Goal: Entertainment & Leisure: Consume media (video, audio)

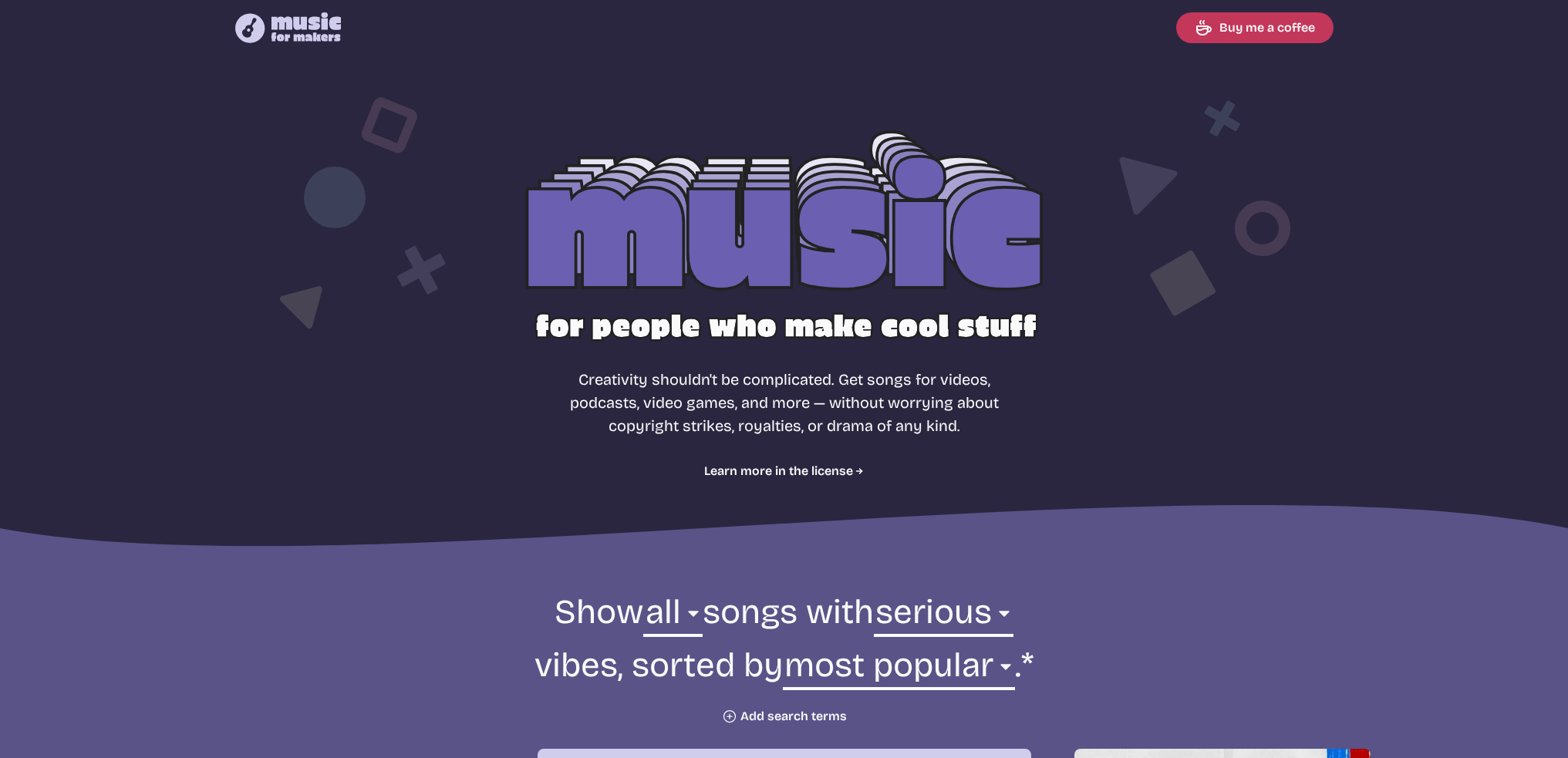
select select "serious"
select select "most popular"
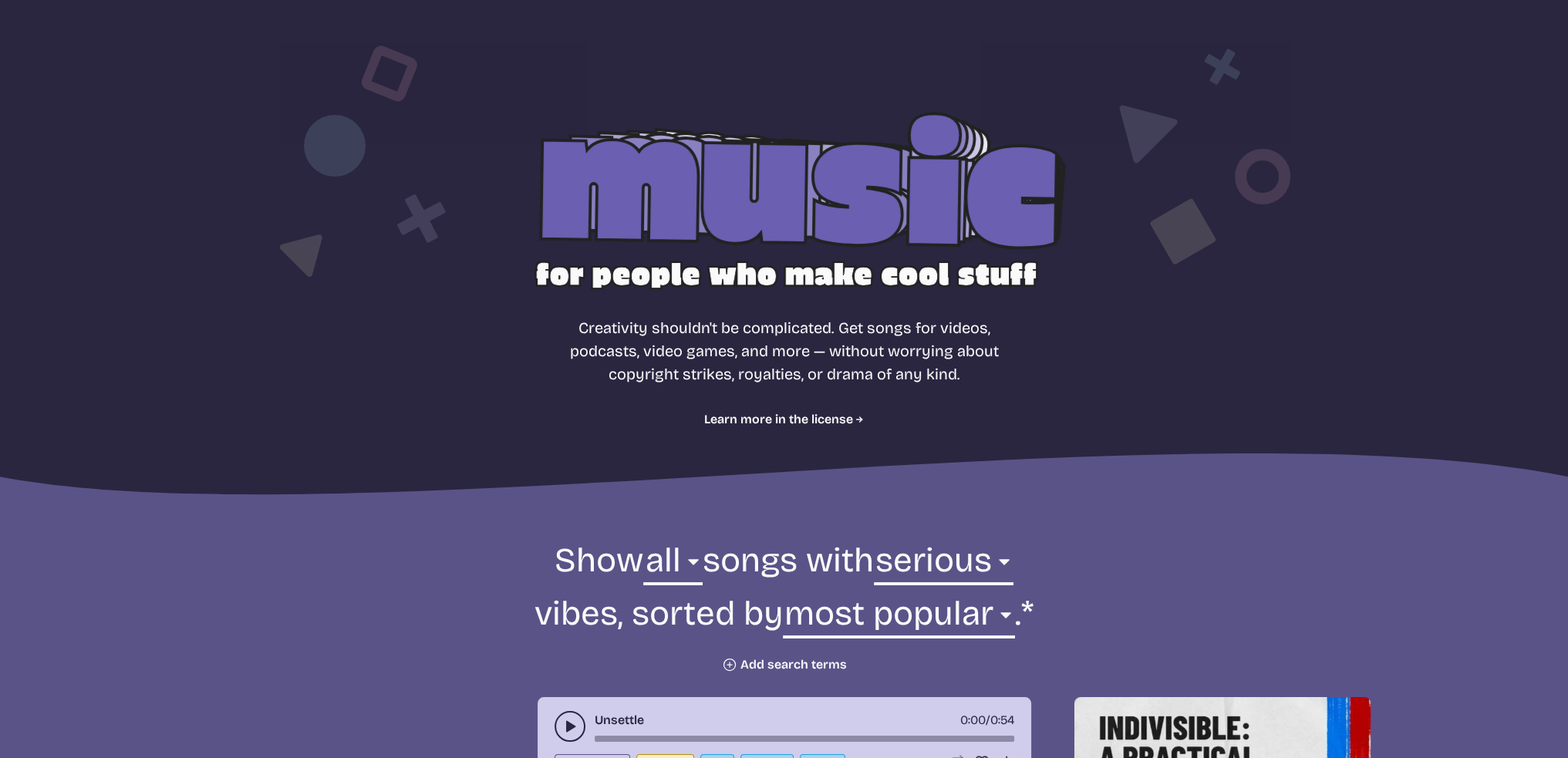
scroll to position [463, 0]
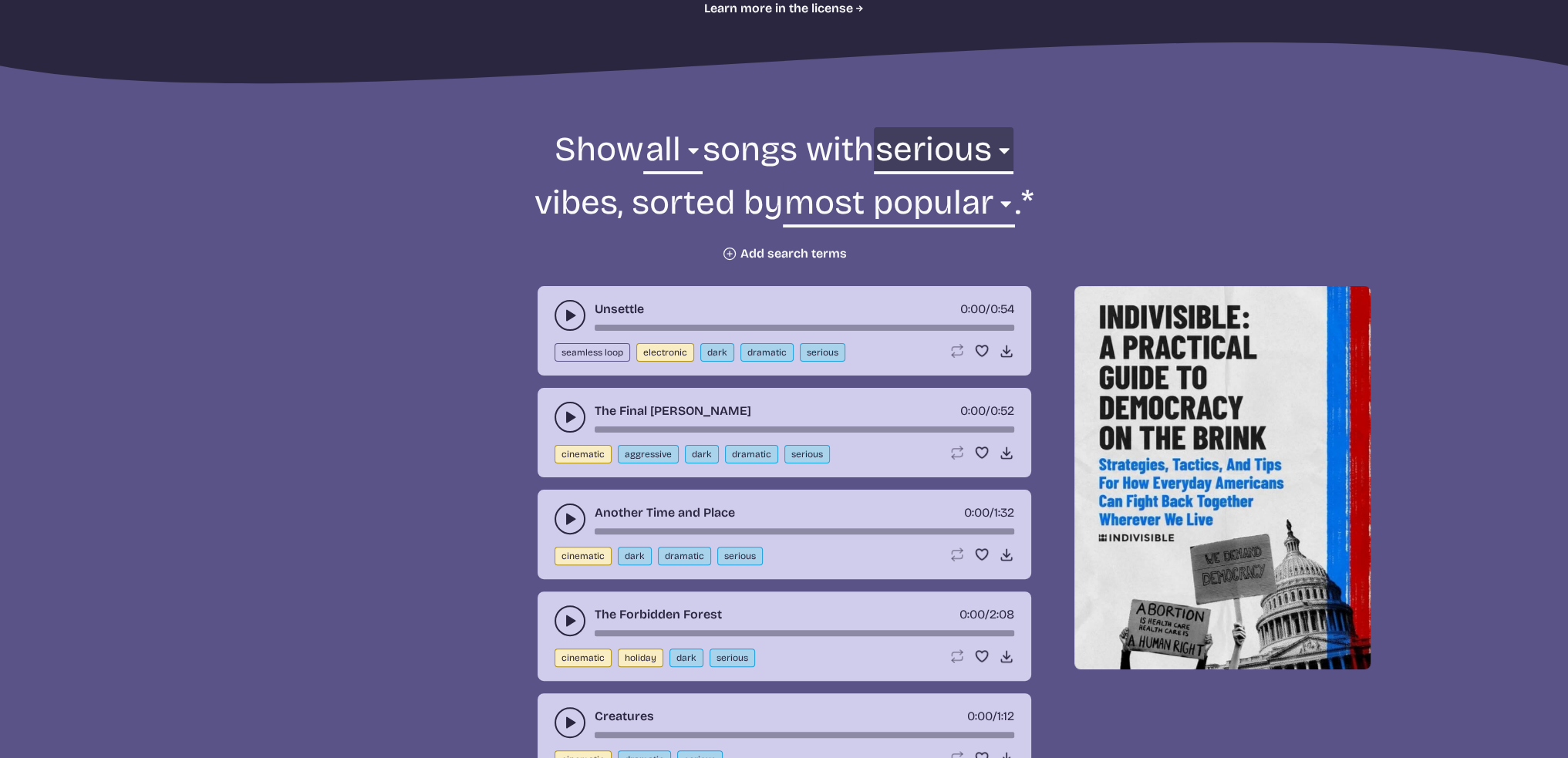
click at [976, 147] on select "any aggressive chill contemplative dark dramatic easygoing energizing happy ser…" at bounding box center [944, 153] width 139 height 53
select select "dark"
click at [909, 127] on select "any aggressive chill contemplative dark dramatic easygoing energizing happy ser…" at bounding box center [944, 153] width 139 height 53
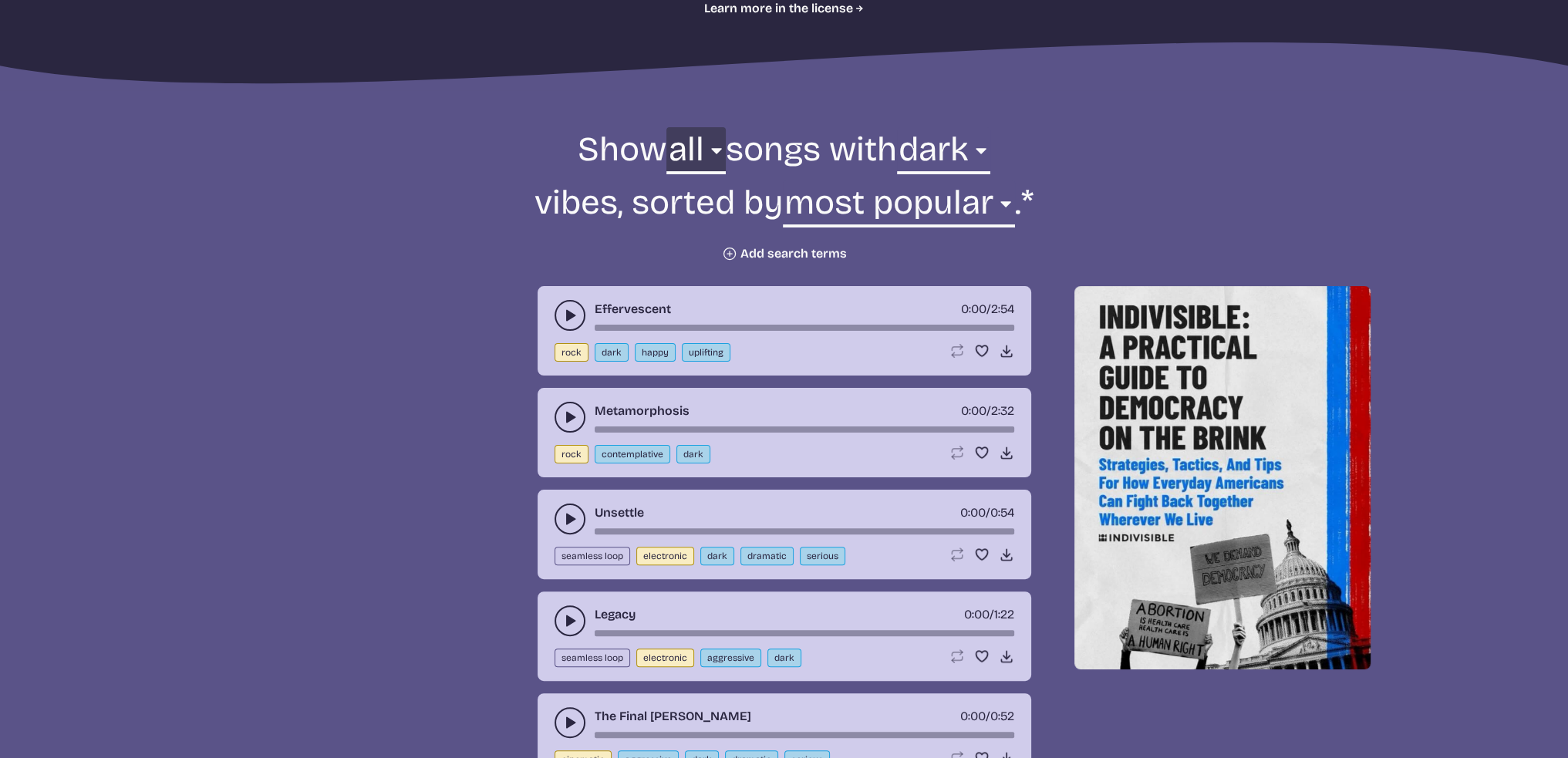
click at [694, 153] on select "all ambient cinematic electronic folk holiday jazz pop rock world" at bounding box center [695, 153] width 58 height 53
select select "cinematic"
click at [667, 127] on select "all ambient cinematic electronic folk holiday jazz pop rock world" at bounding box center [695, 153] width 58 height 53
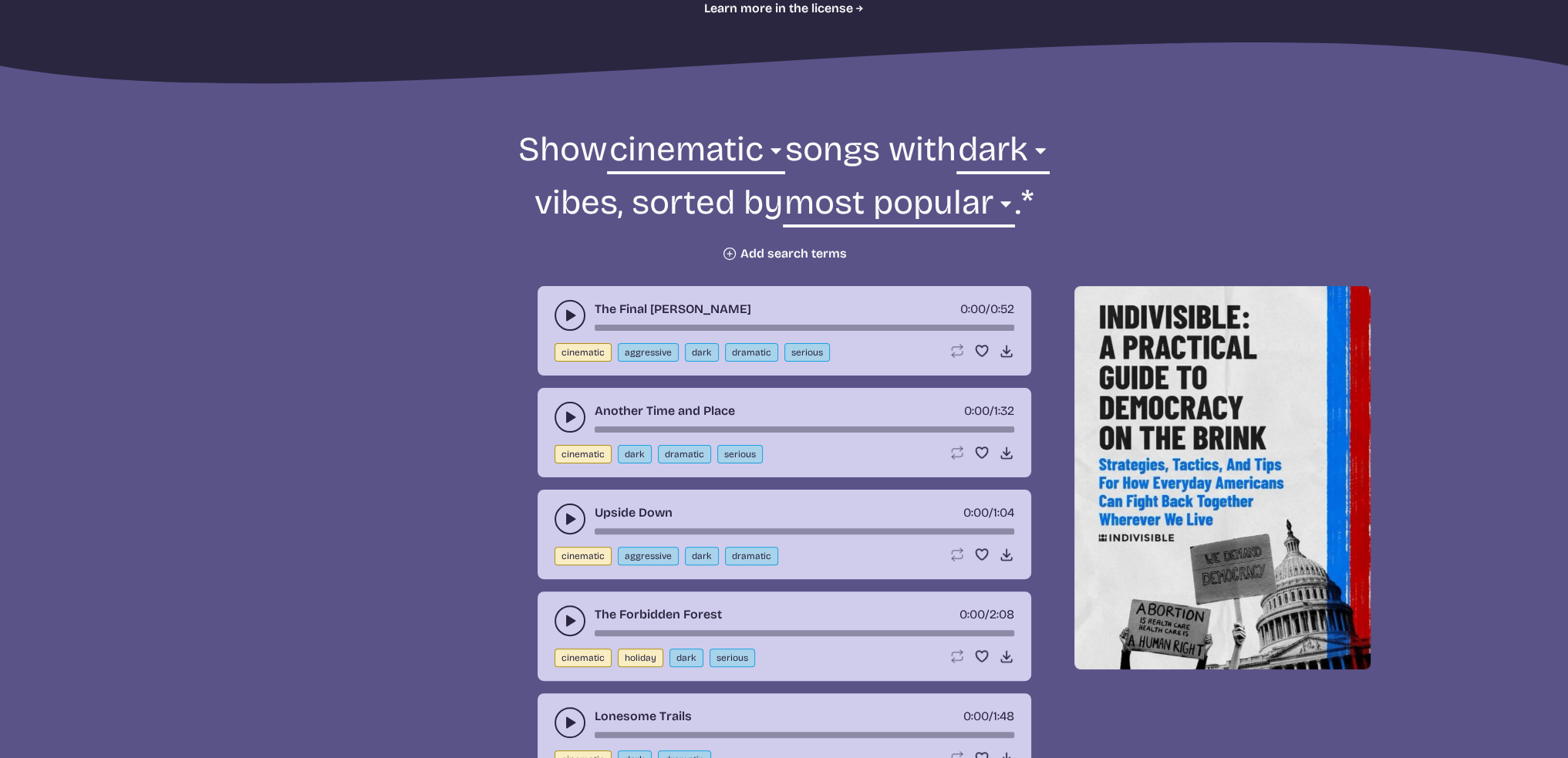
click at [574, 311] on icon "play-pause toggle" at bounding box center [569, 315] width 15 height 15
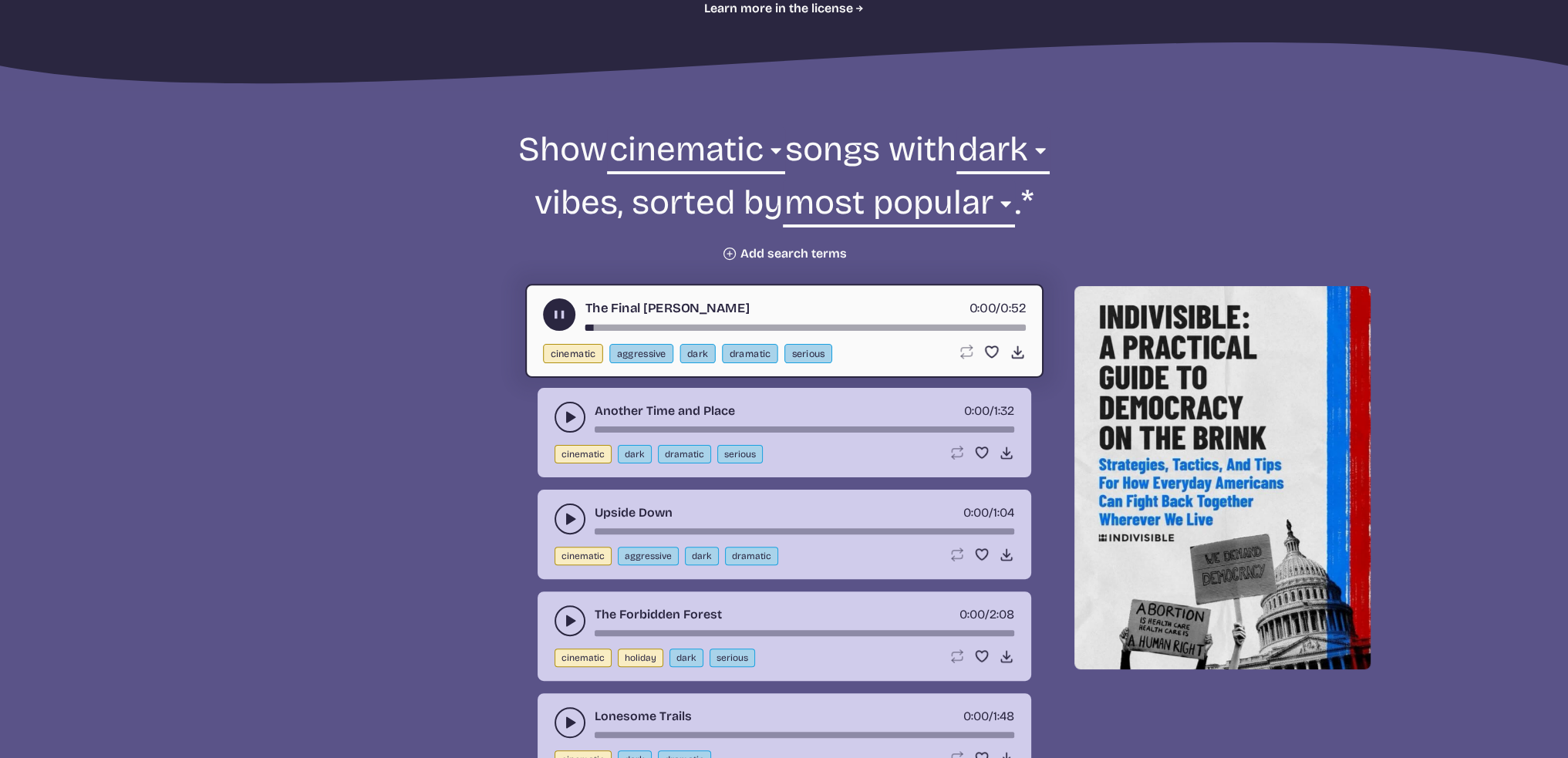
drag, startPoint x: 555, startPoint y: 316, endPoint x: 560, endPoint y: 325, distance: 10.3
click at [555, 316] on use "play-pause toggle" at bounding box center [559, 315] width 16 height 16
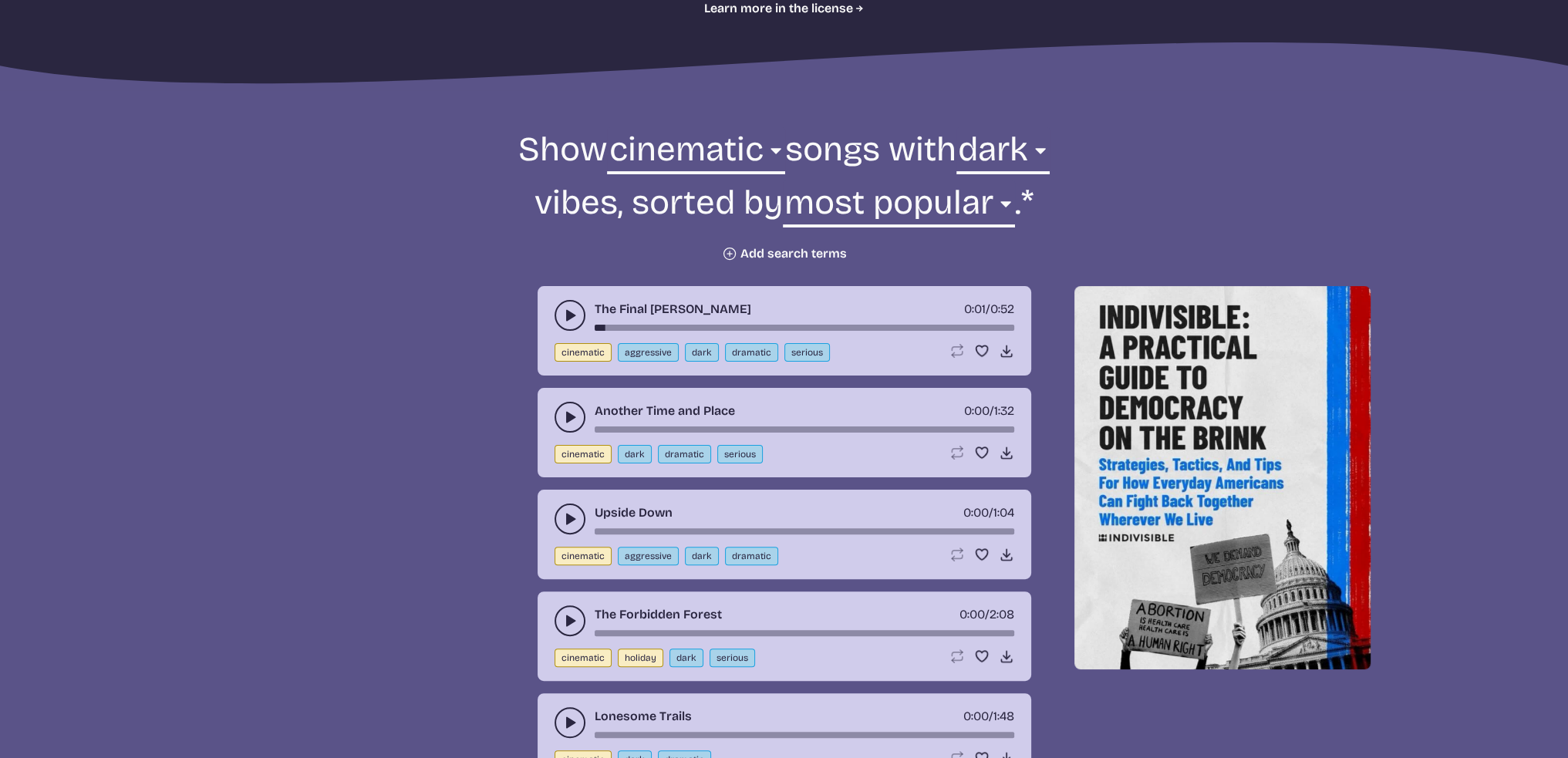
click at [566, 425] on button "play-pause toggle" at bounding box center [570, 417] width 31 height 31
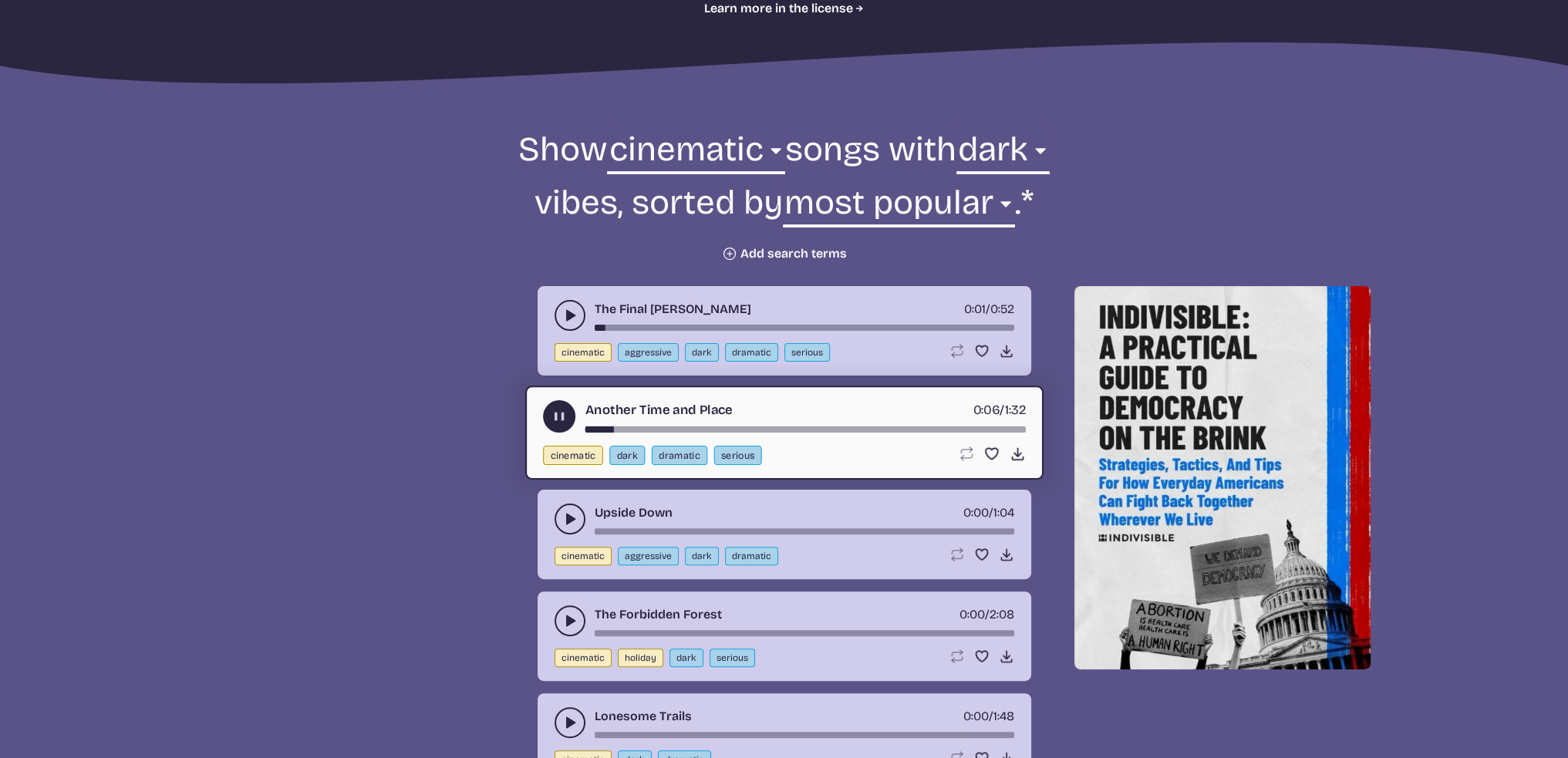
click at [761, 426] on div "song-time-bar" at bounding box center [805, 429] width 441 height 6
click at [561, 419] on use "play-pause toggle" at bounding box center [559, 417] width 16 height 16
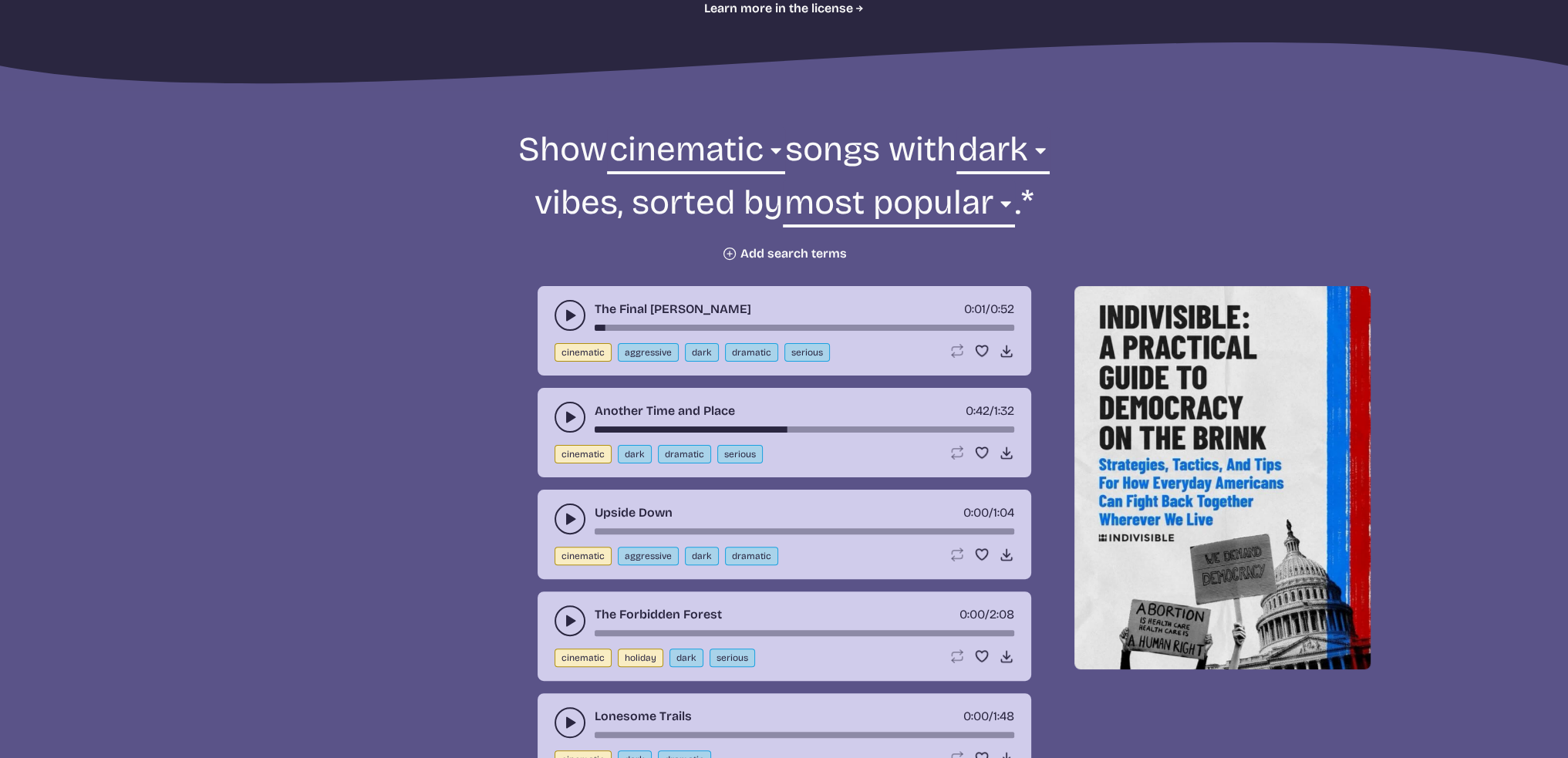
click at [565, 620] on icon "play-pause toggle" at bounding box center [569, 620] width 15 height 15
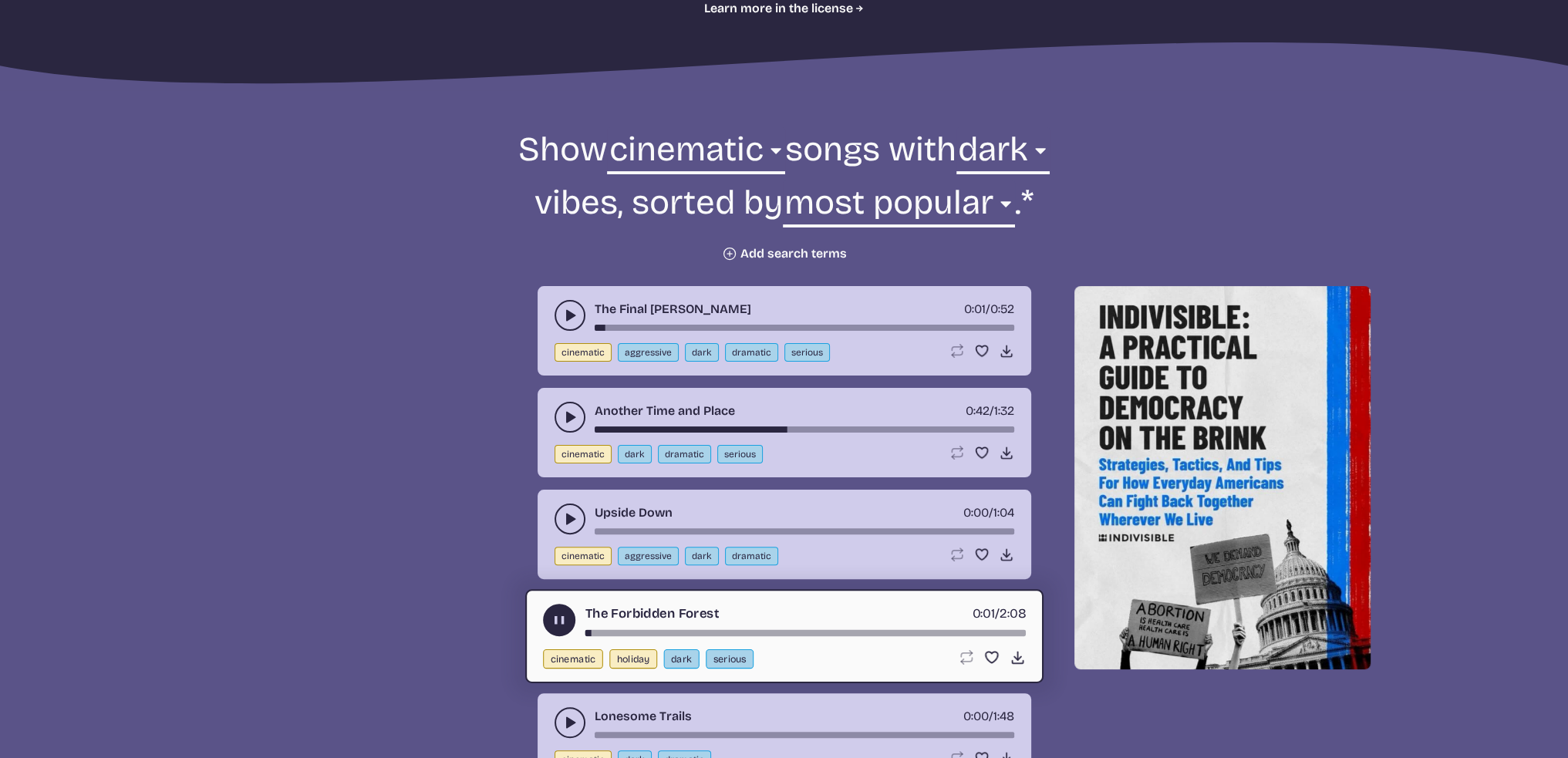
click at [738, 630] on div "song-time-bar" at bounding box center [805, 633] width 441 height 6
click at [862, 630] on div "song-time-bar" at bounding box center [805, 633] width 441 height 6
click at [918, 631] on div "song-time-bar" at bounding box center [805, 633] width 441 height 6
click at [830, 630] on div "song-time-bar" at bounding box center [805, 633] width 441 height 6
click at [559, 619] on icon "play-pause toggle" at bounding box center [559, 620] width 16 height 16
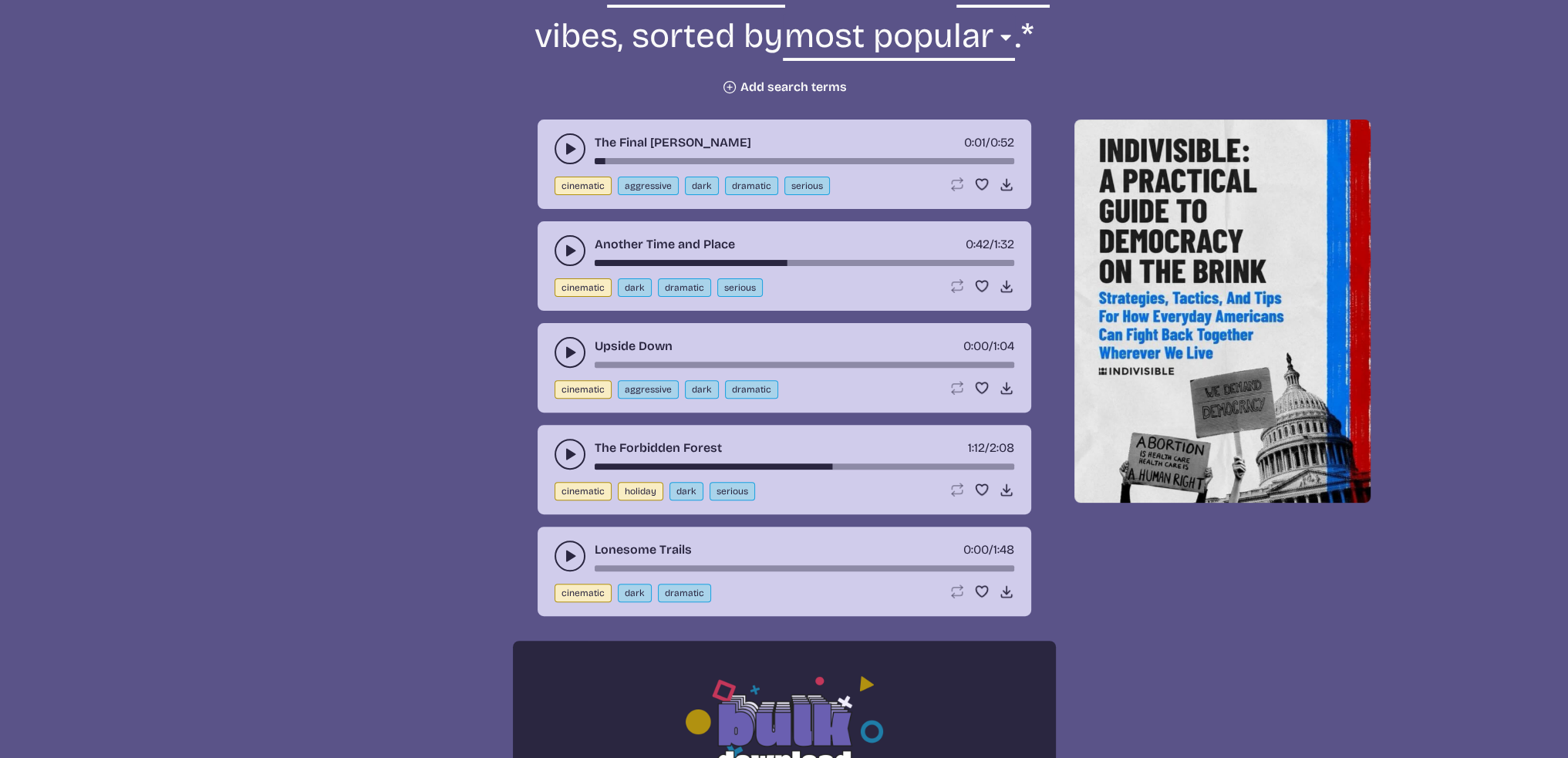
scroll to position [771, 0]
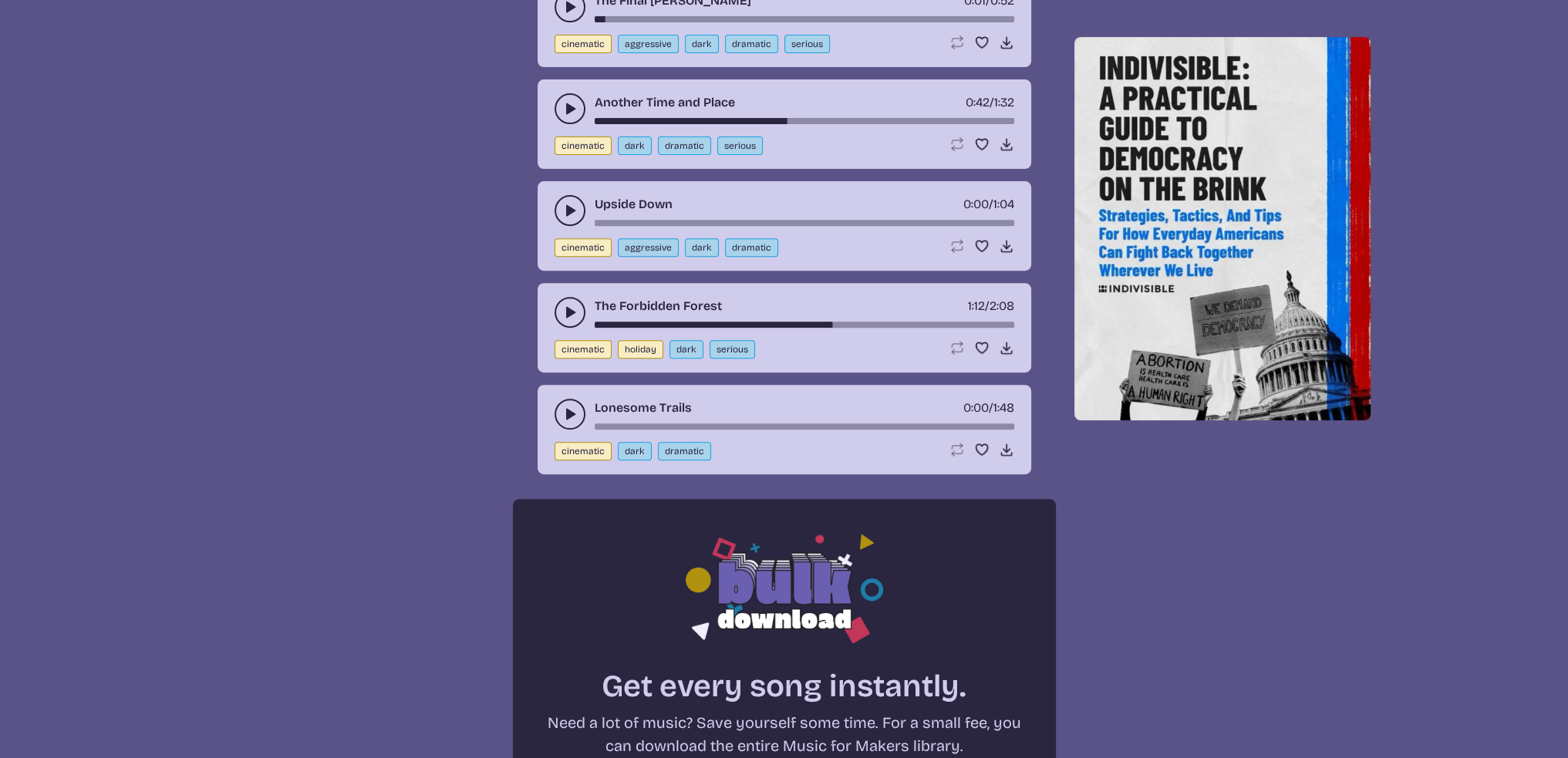
click at [567, 415] on use "play-pause toggle" at bounding box center [569, 414] width 15 height 15
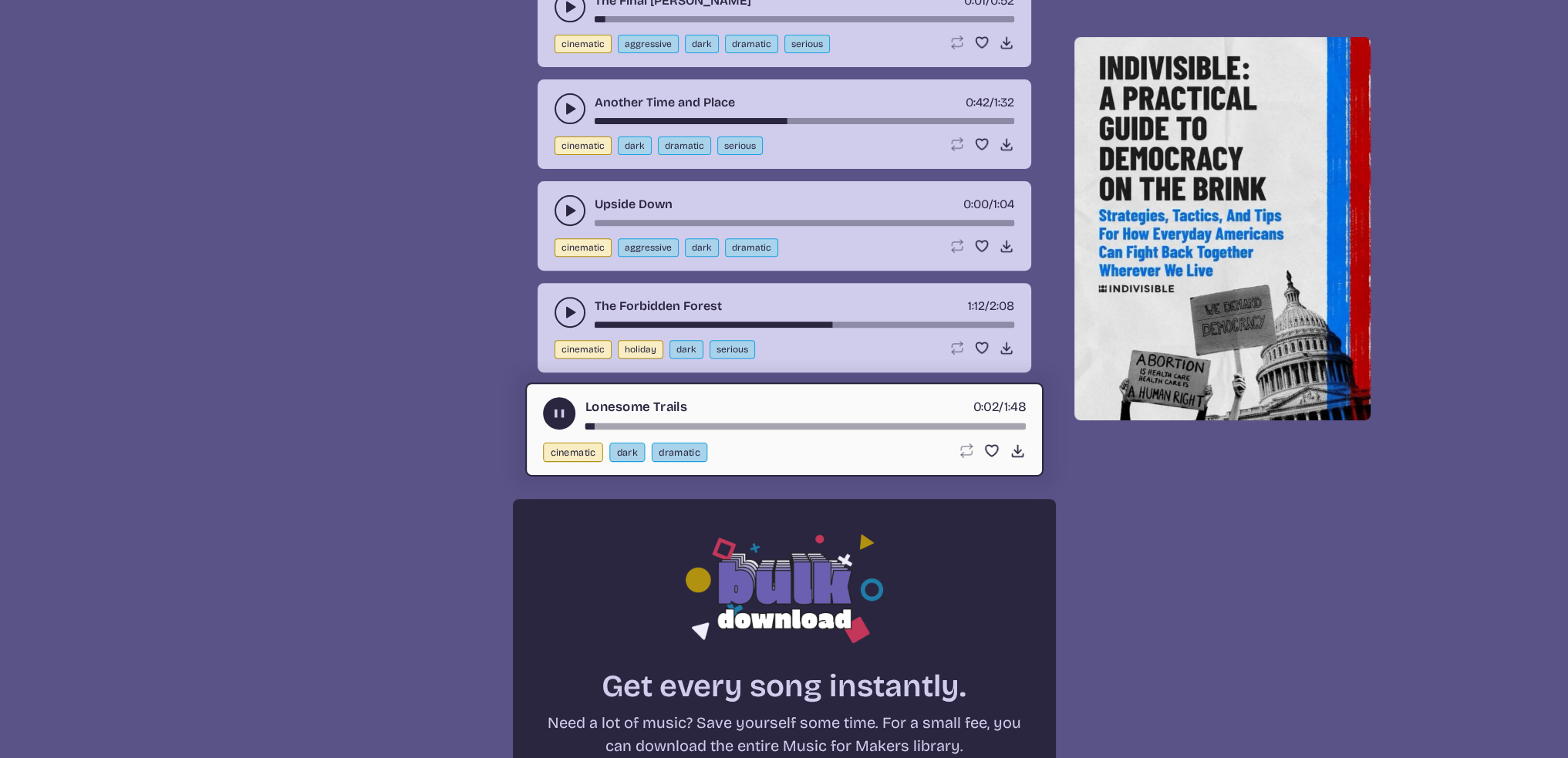
click at [701, 424] on div "song-time-bar" at bounding box center [805, 426] width 441 height 6
click at [559, 409] on icon "play-pause toggle" at bounding box center [559, 414] width 16 height 16
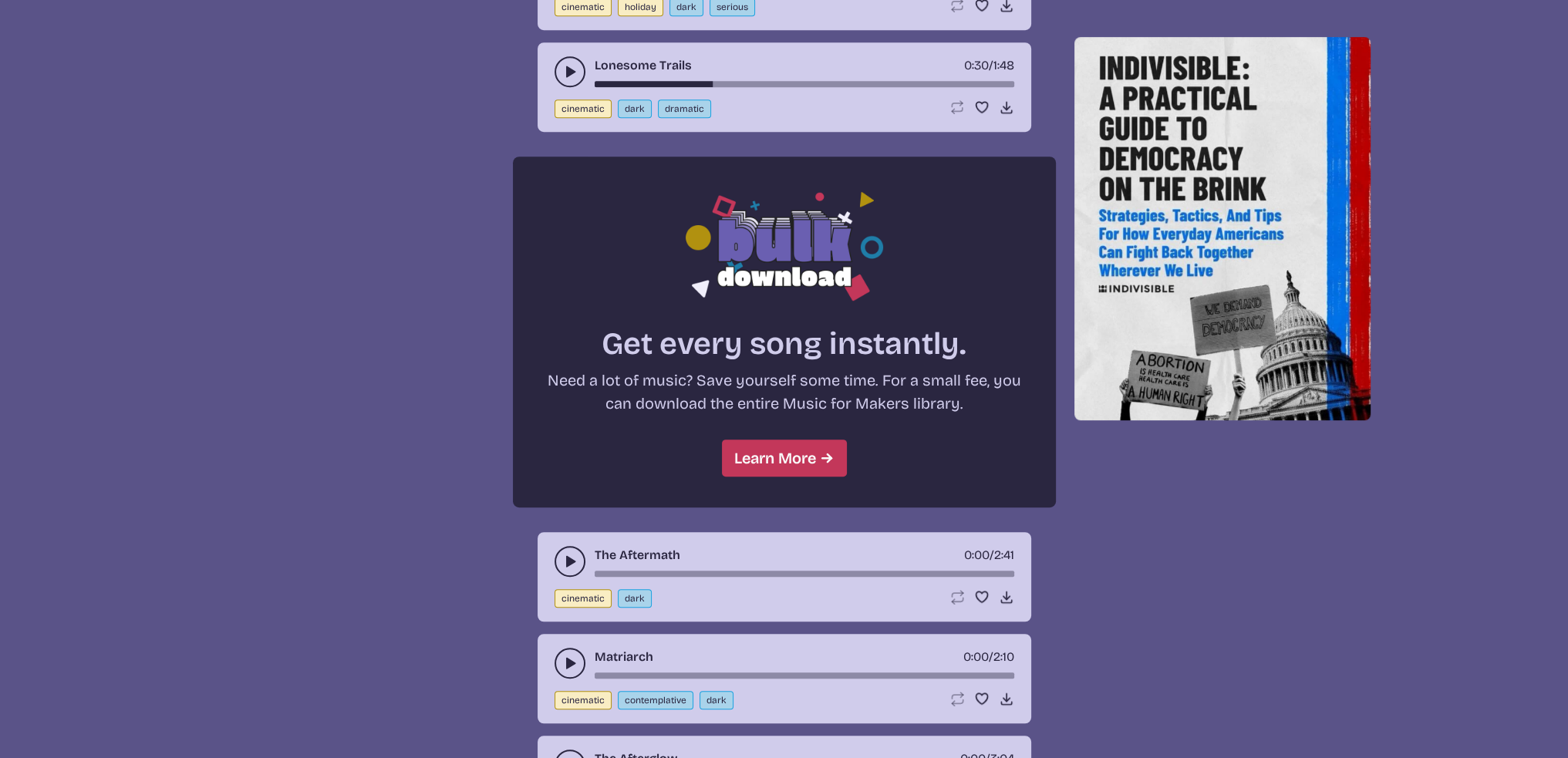
scroll to position [1234, 0]
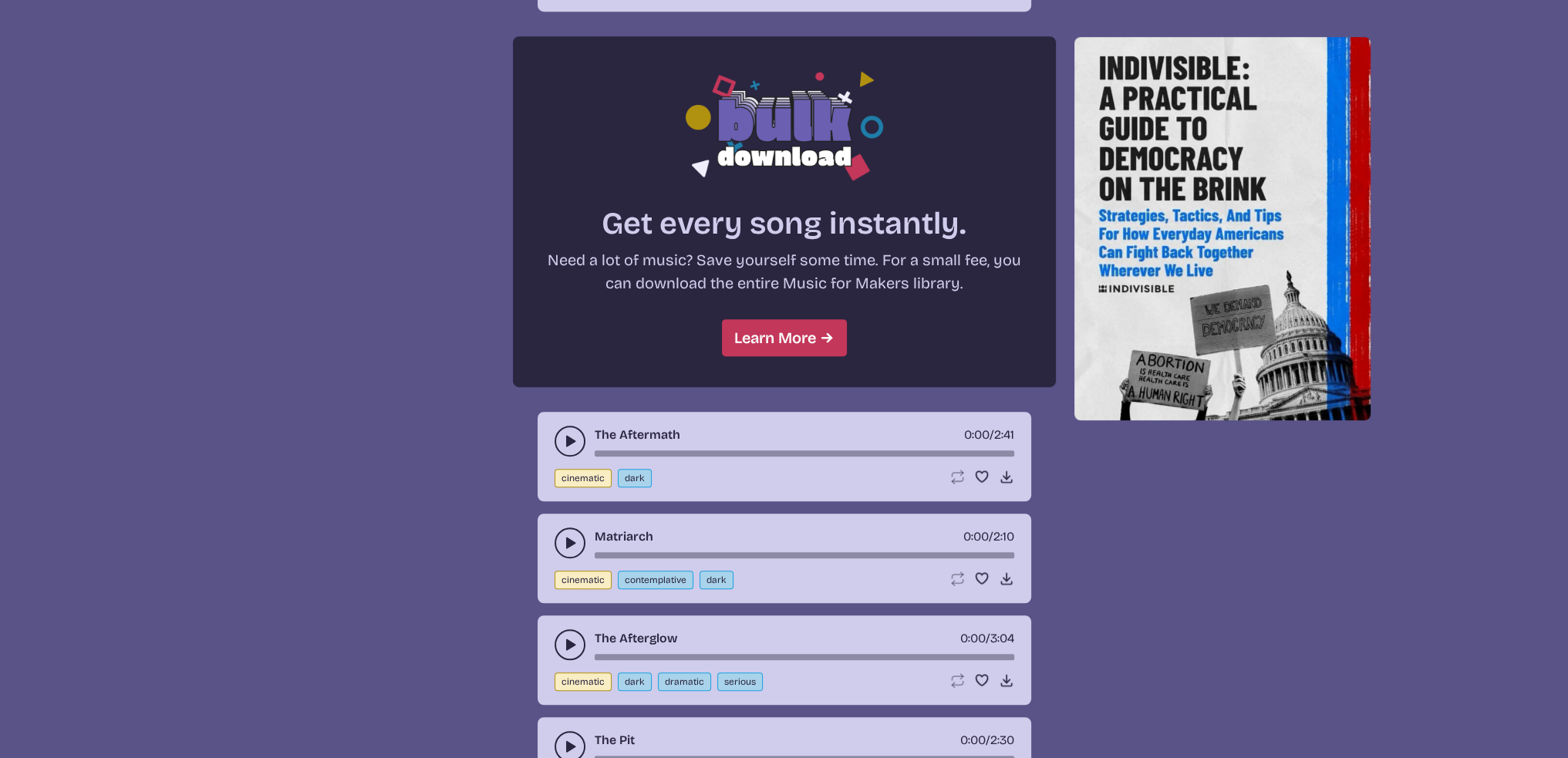
click at [572, 437] on use "play-pause toggle" at bounding box center [569, 441] width 15 height 15
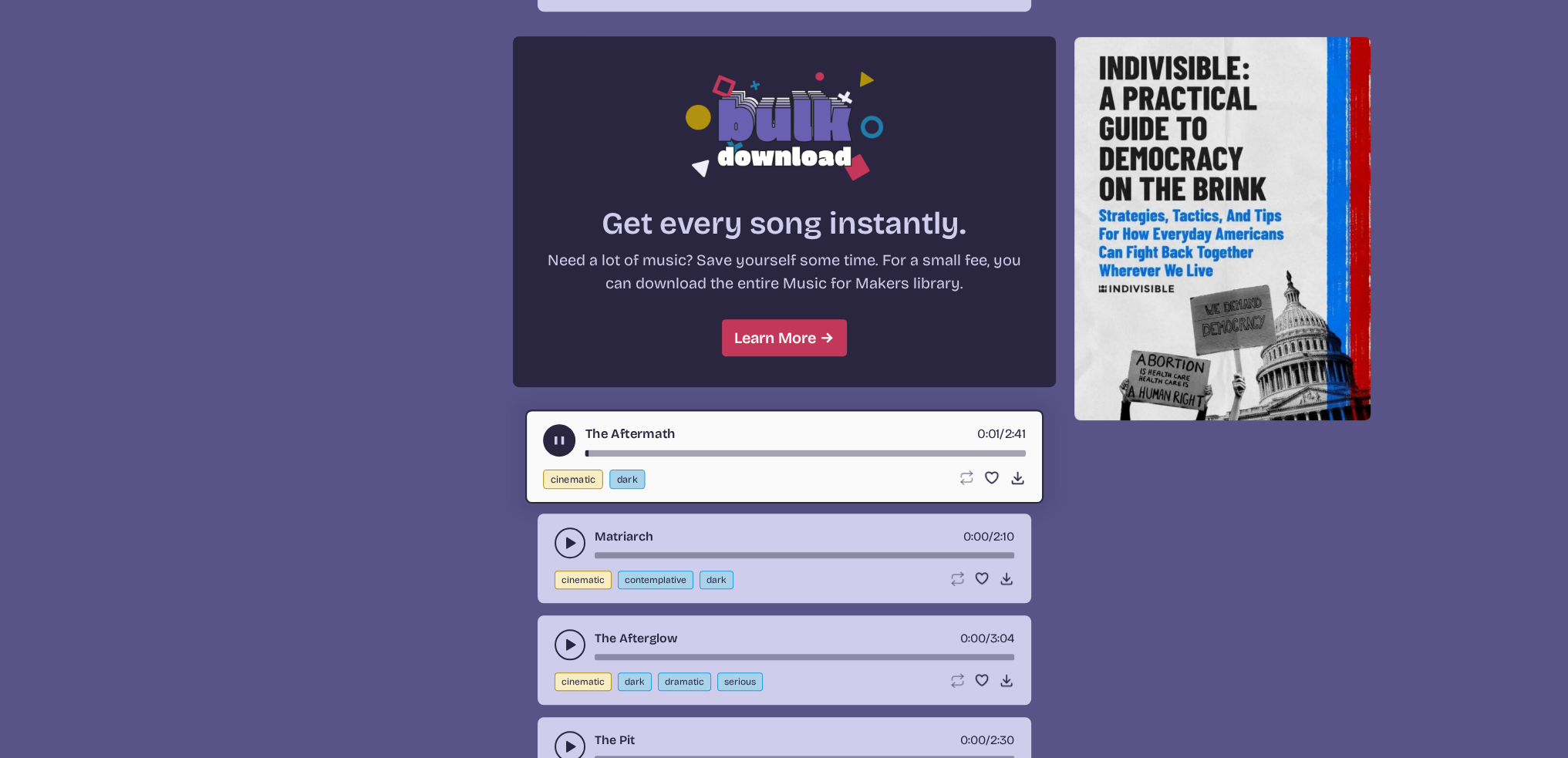
click at [700, 450] on div "song-time-bar" at bounding box center [805, 453] width 441 height 6
click at [795, 450] on div "song-time-bar" at bounding box center [805, 453] width 441 height 6
click at [562, 435] on use "play-pause toggle" at bounding box center [559, 441] width 16 height 16
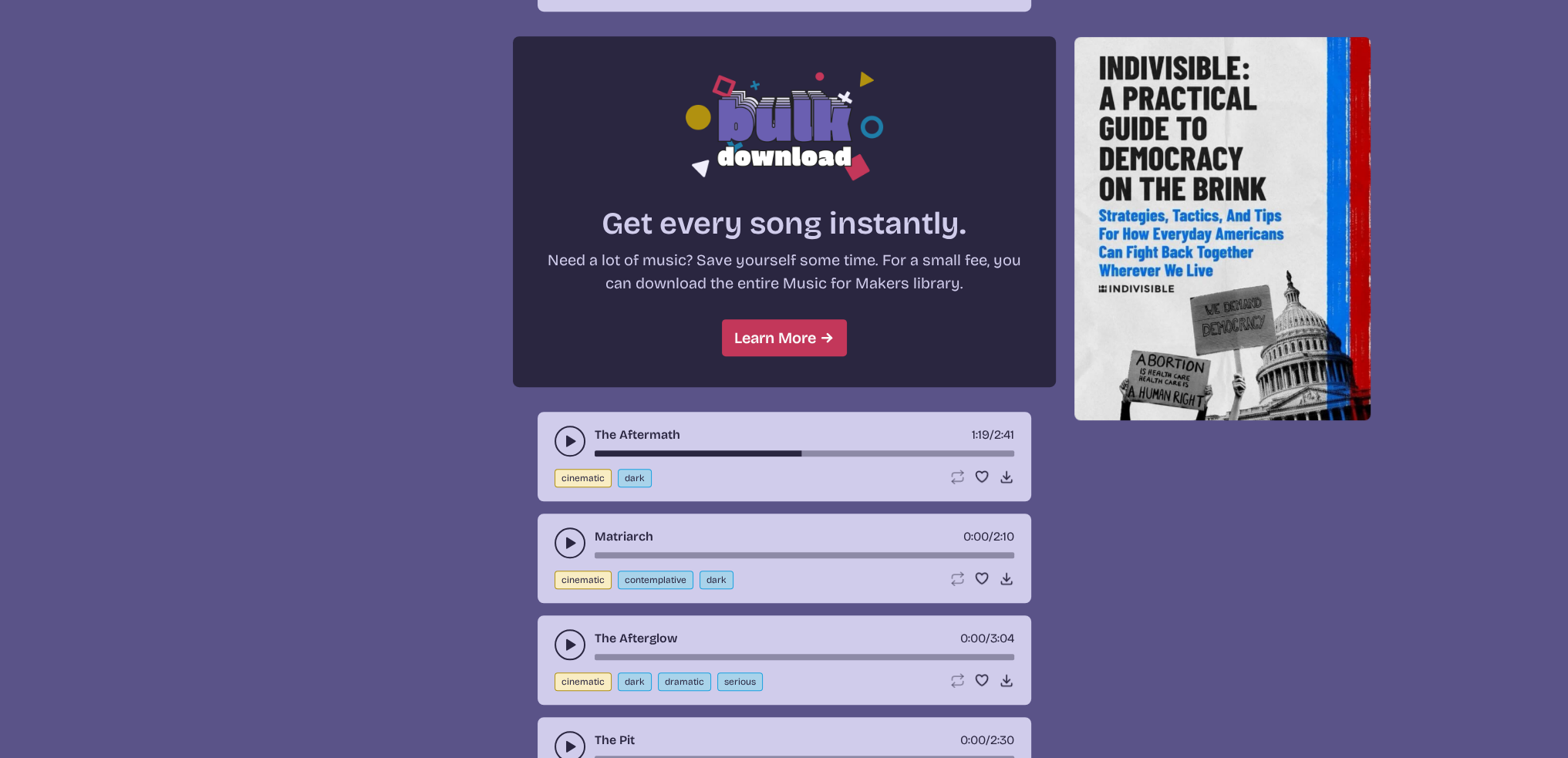
click at [572, 535] on icon "play-pause toggle" at bounding box center [569, 542] width 15 height 15
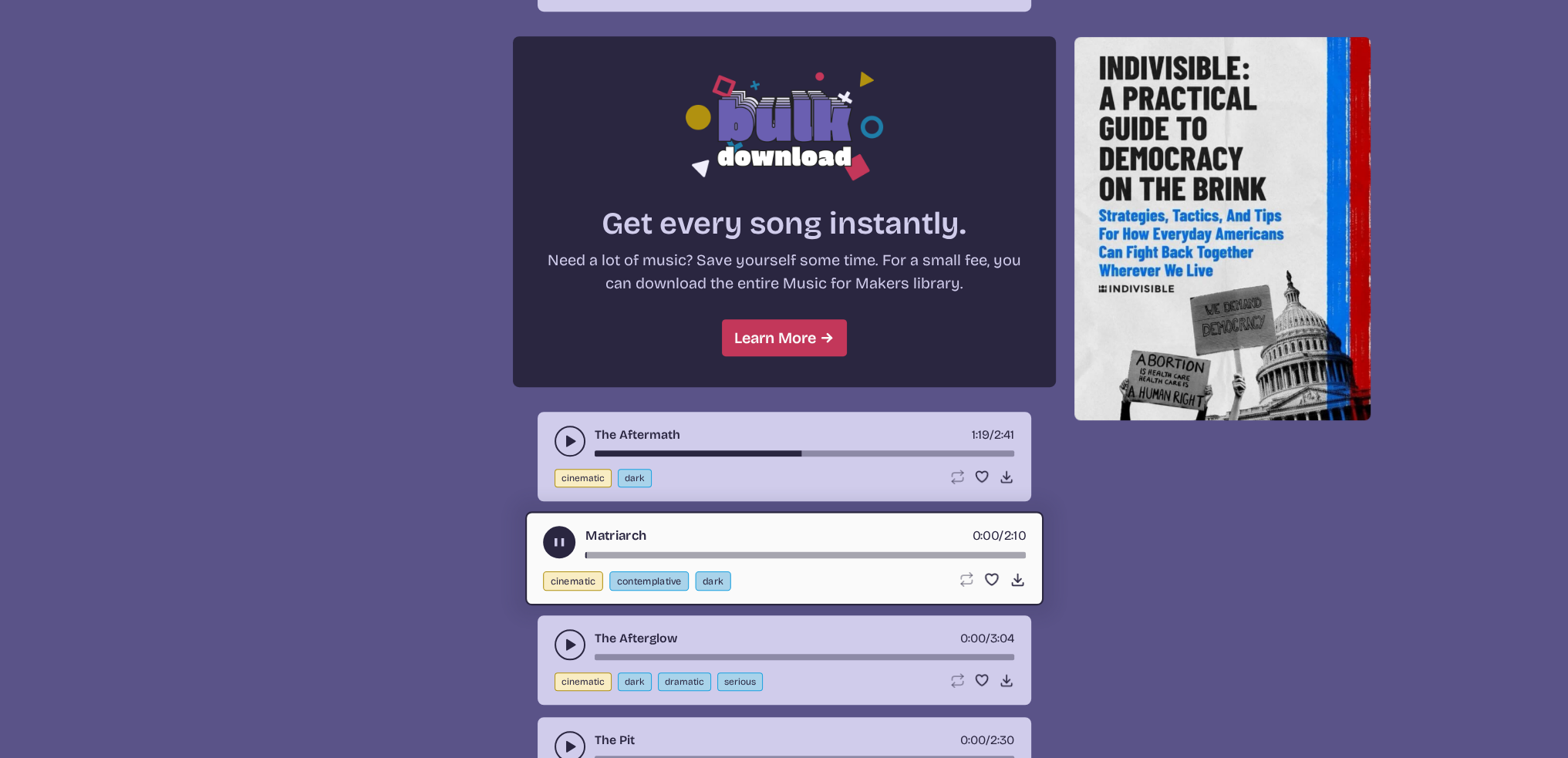
click at [770, 552] on div "song-time-bar" at bounding box center [805, 555] width 441 height 6
click at [555, 542] on icon "play-pause toggle" at bounding box center [559, 542] width 16 height 16
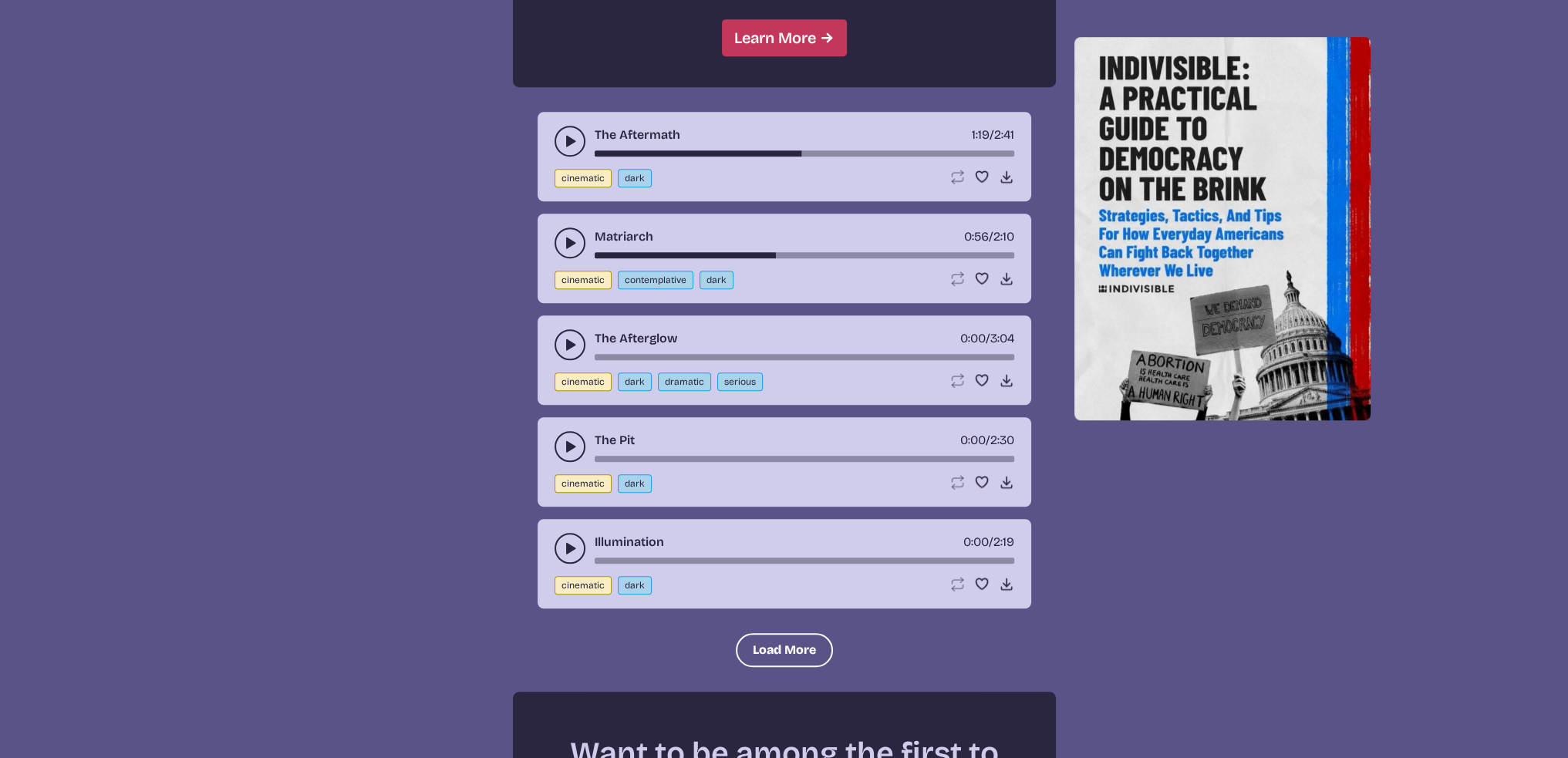
scroll to position [1542, 0]
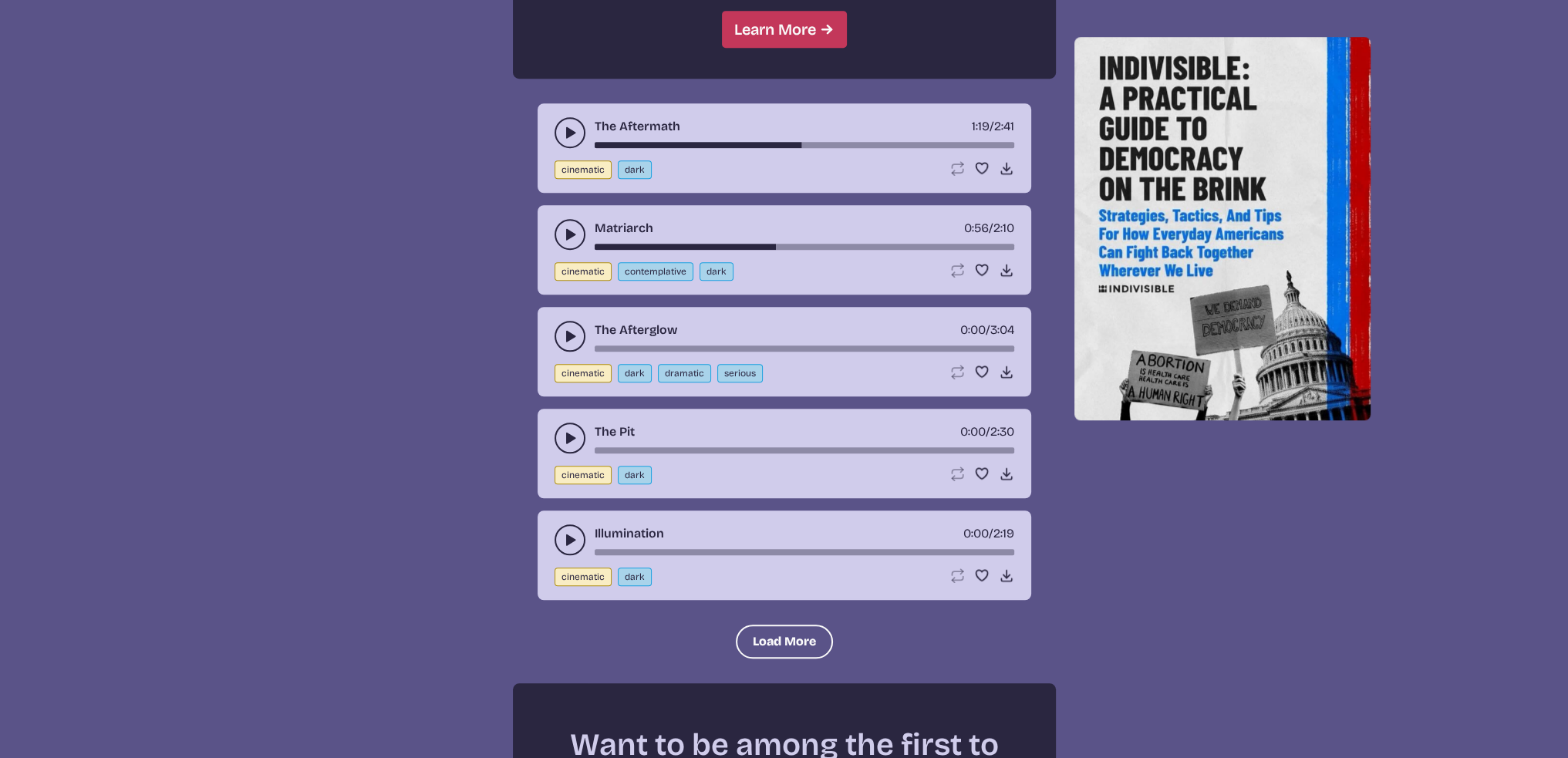
click at [568, 431] on icon "play-pause toggle" at bounding box center [569, 438] width 15 height 15
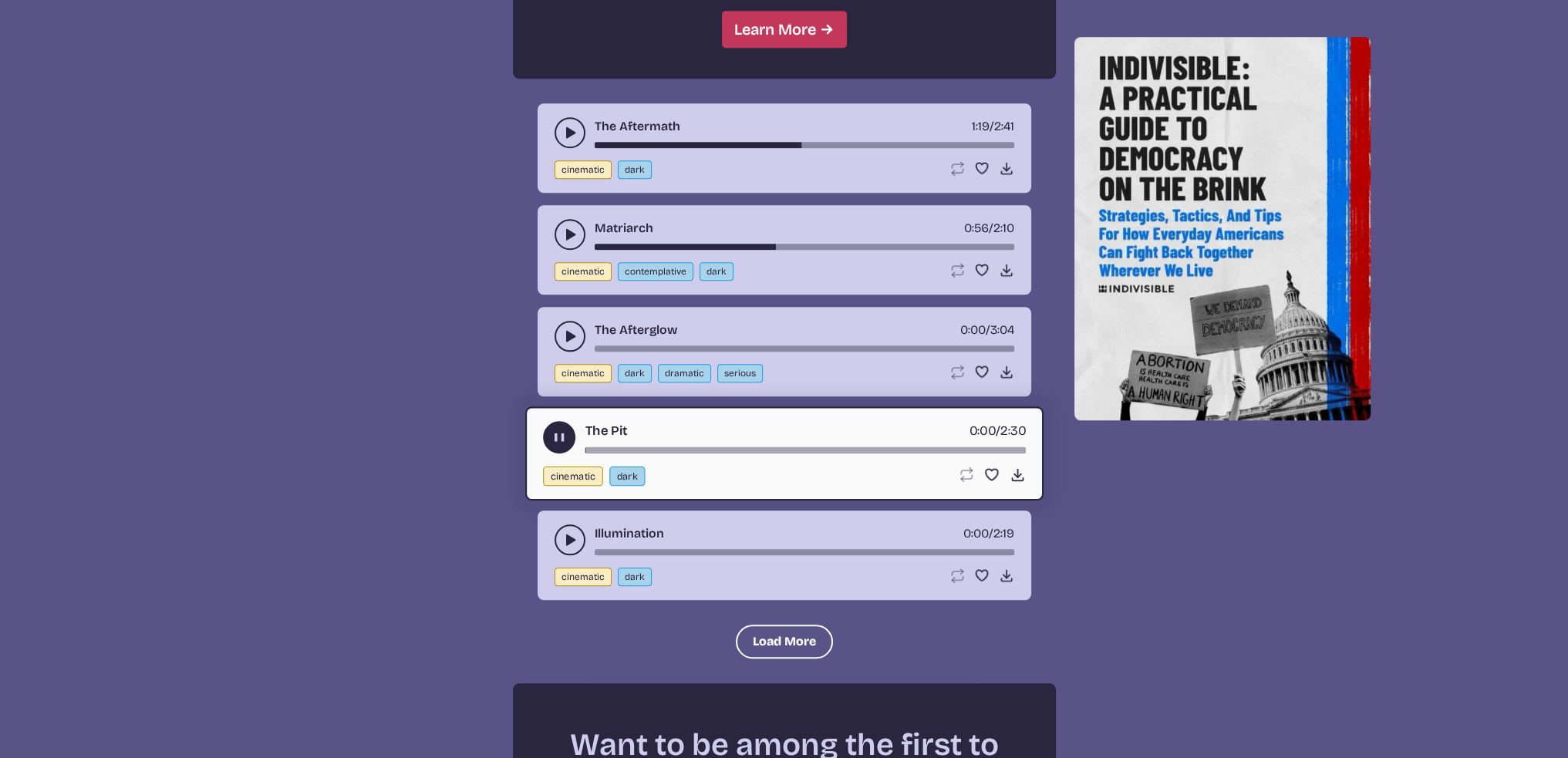
click at [754, 447] on div "song-time-bar" at bounding box center [805, 450] width 441 height 6
drag, startPoint x: 565, startPoint y: 428, endPoint x: 576, endPoint y: 459, distance: 32.9
click at [566, 431] on icon "play-pause toggle" at bounding box center [559, 438] width 16 height 16
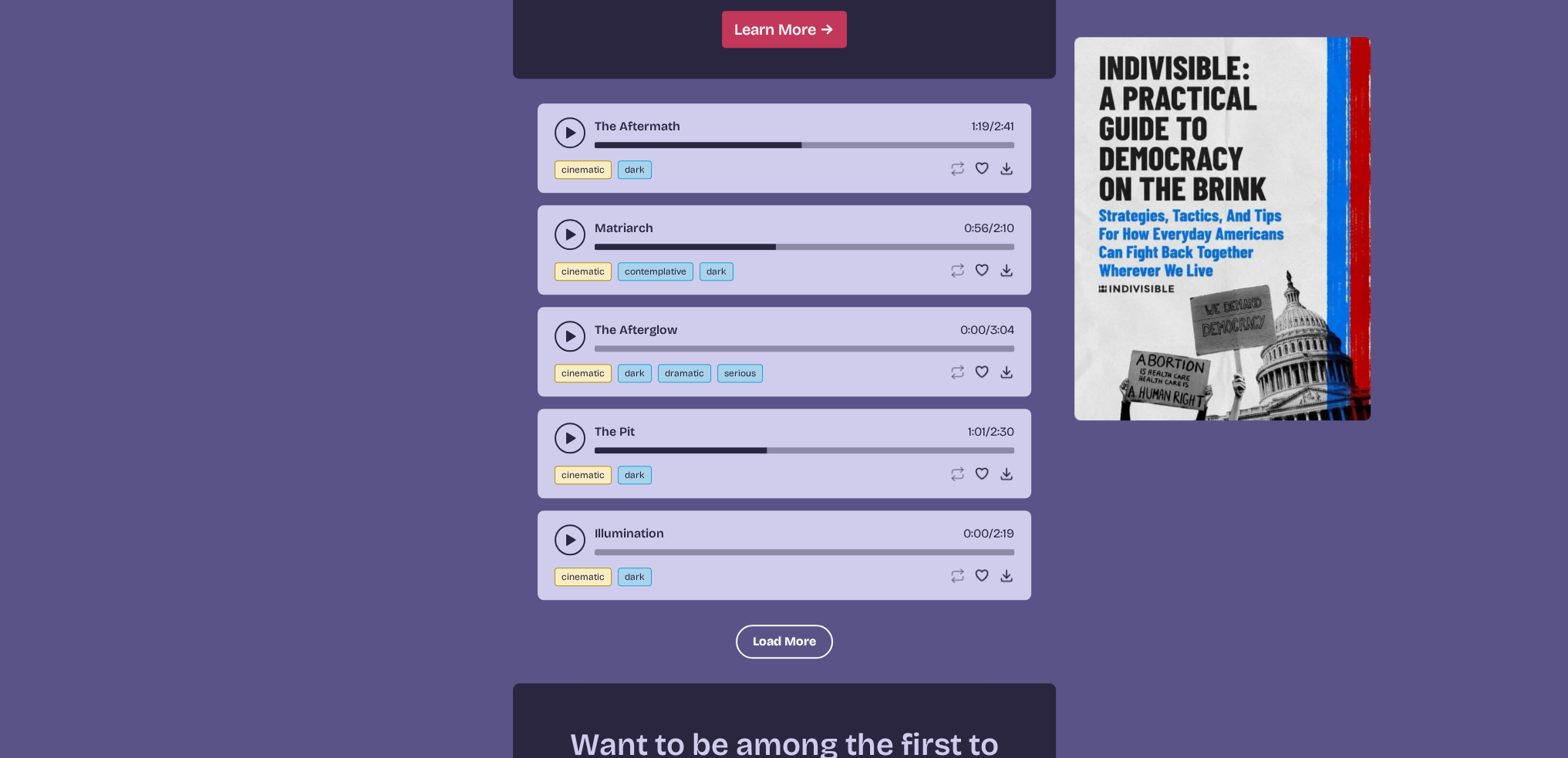
click at [571, 532] on icon "play-pause toggle" at bounding box center [569, 540] width 15 height 15
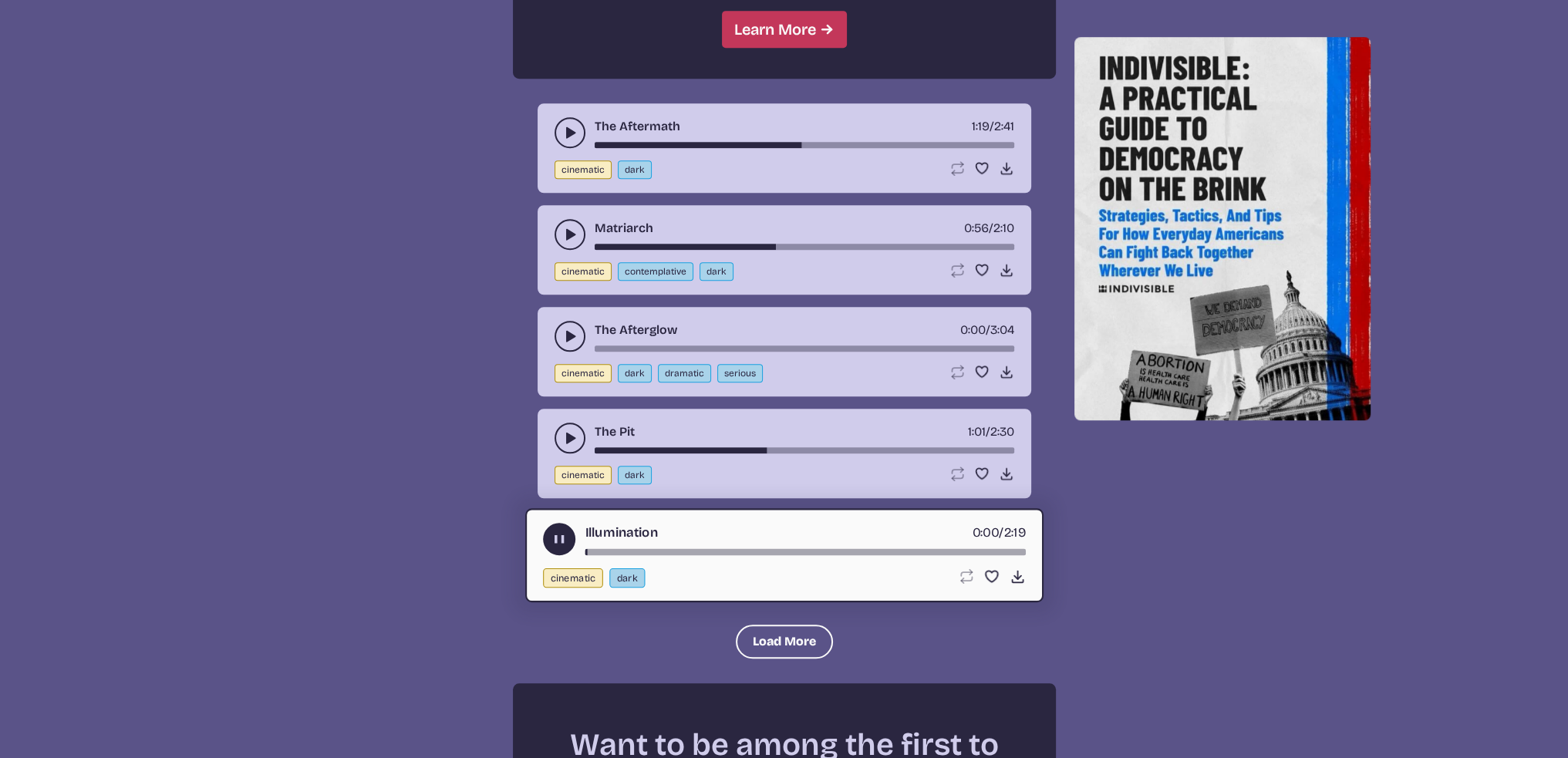
drag, startPoint x: 674, startPoint y: 543, endPoint x: 685, endPoint y: 546, distance: 11.4
click at [674, 549] on div "song-time-bar" at bounding box center [805, 552] width 441 height 6
click at [777, 625] on button "Load More" at bounding box center [784, 642] width 97 height 34
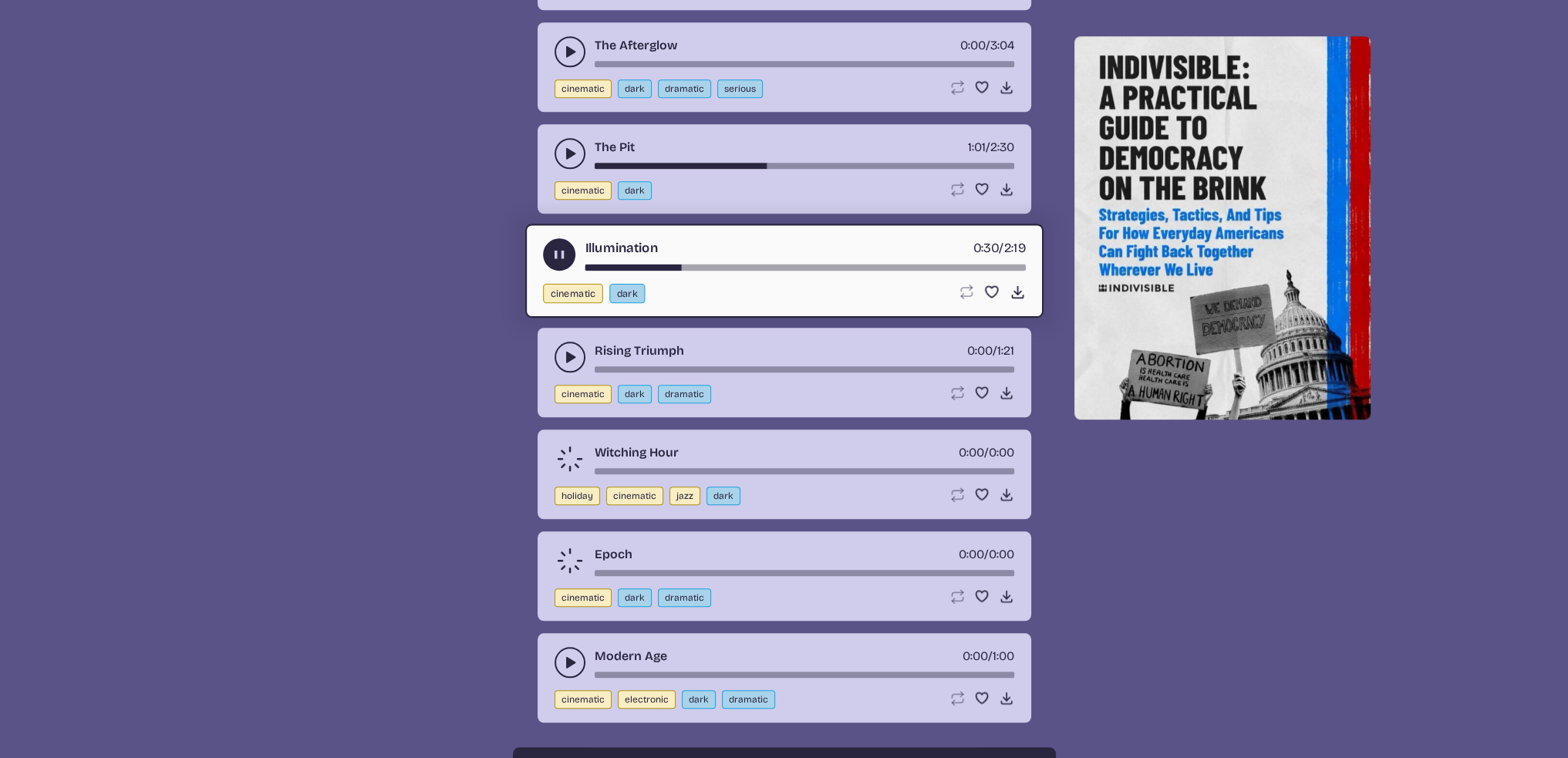
scroll to position [1850, 0]
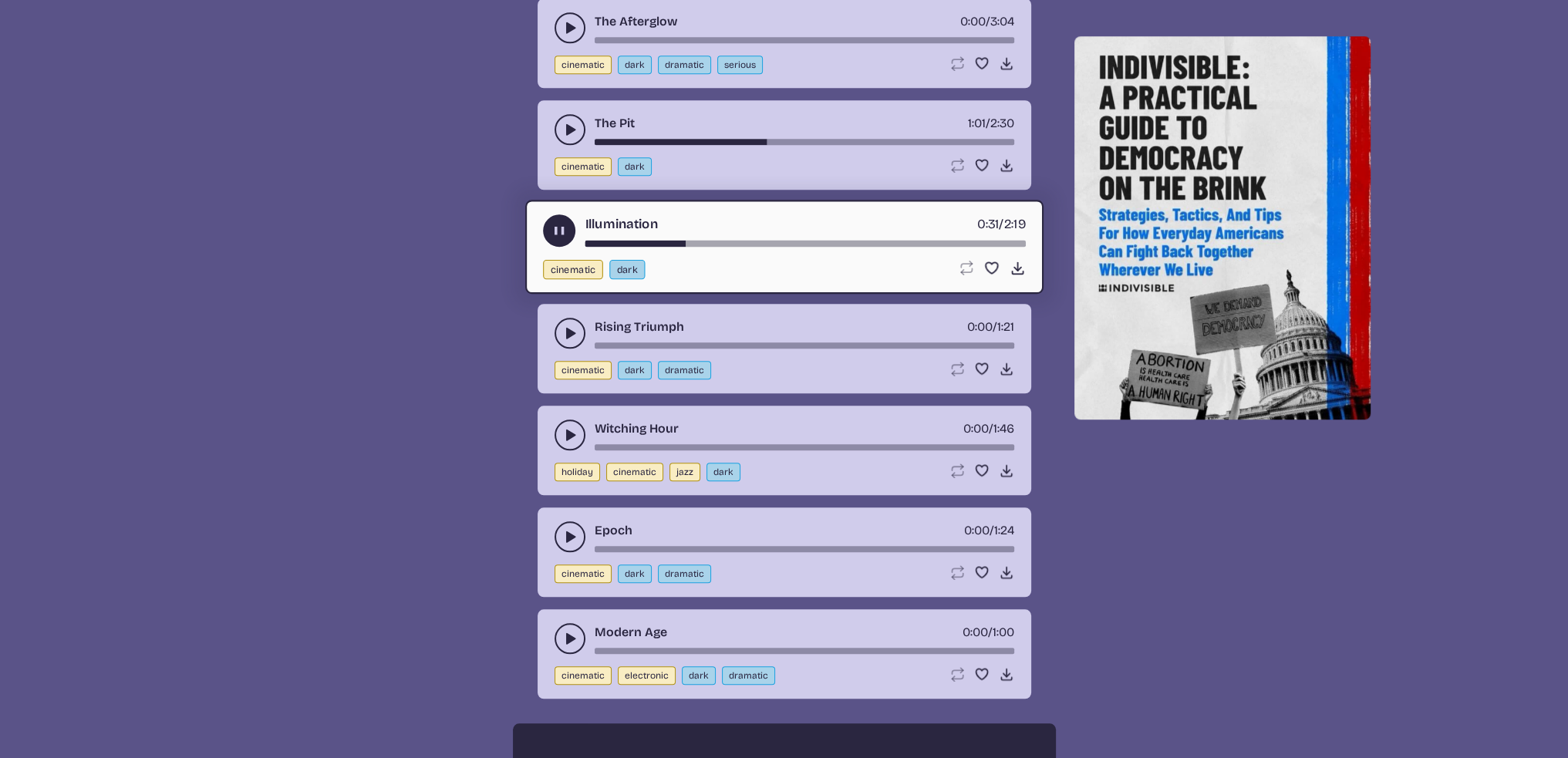
click at [568, 427] on use "play-pause toggle" at bounding box center [569, 434] width 15 height 15
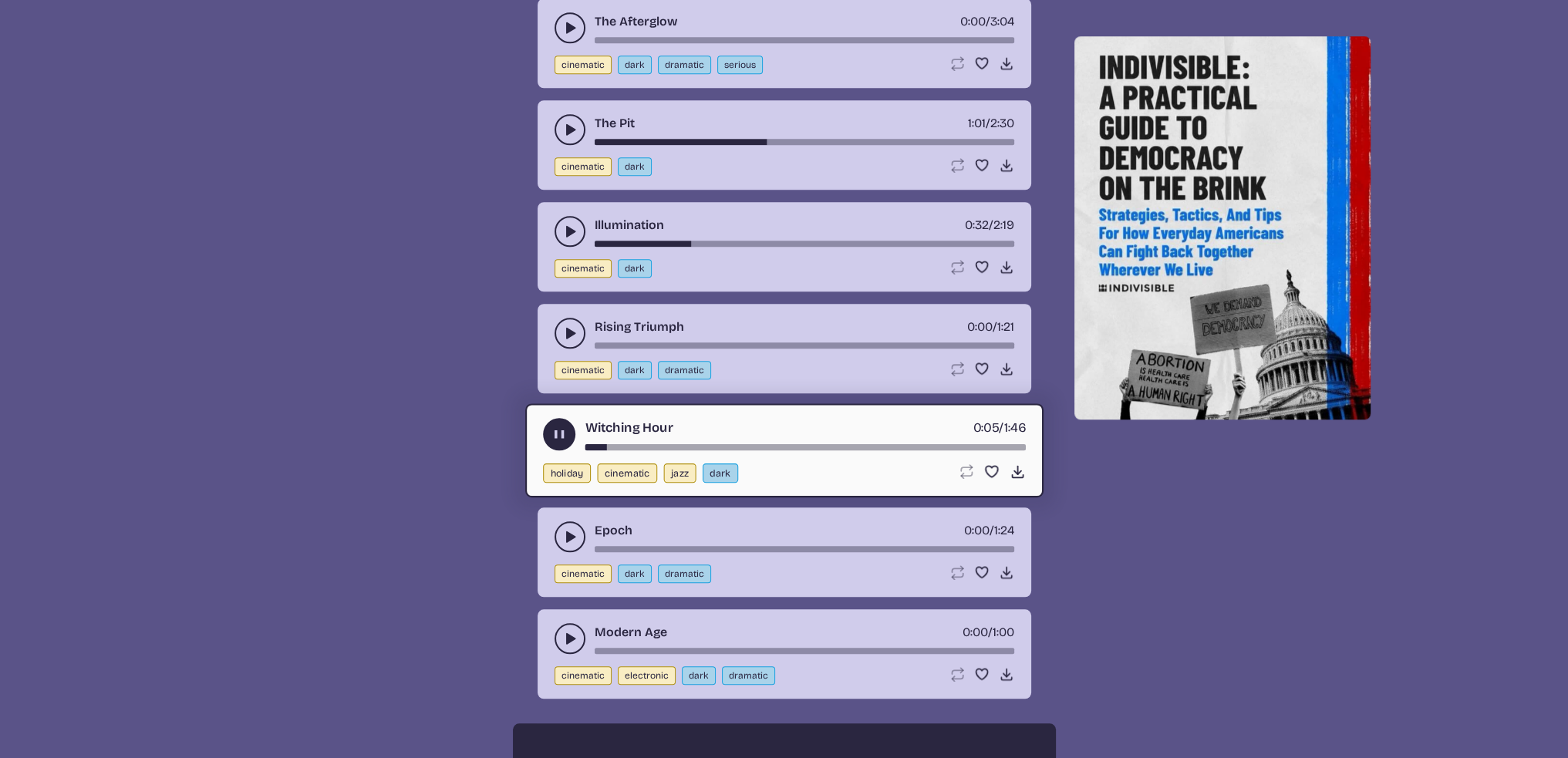
click at [561, 429] on icon "play-pause toggle" at bounding box center [559, 434] width 16 height 16
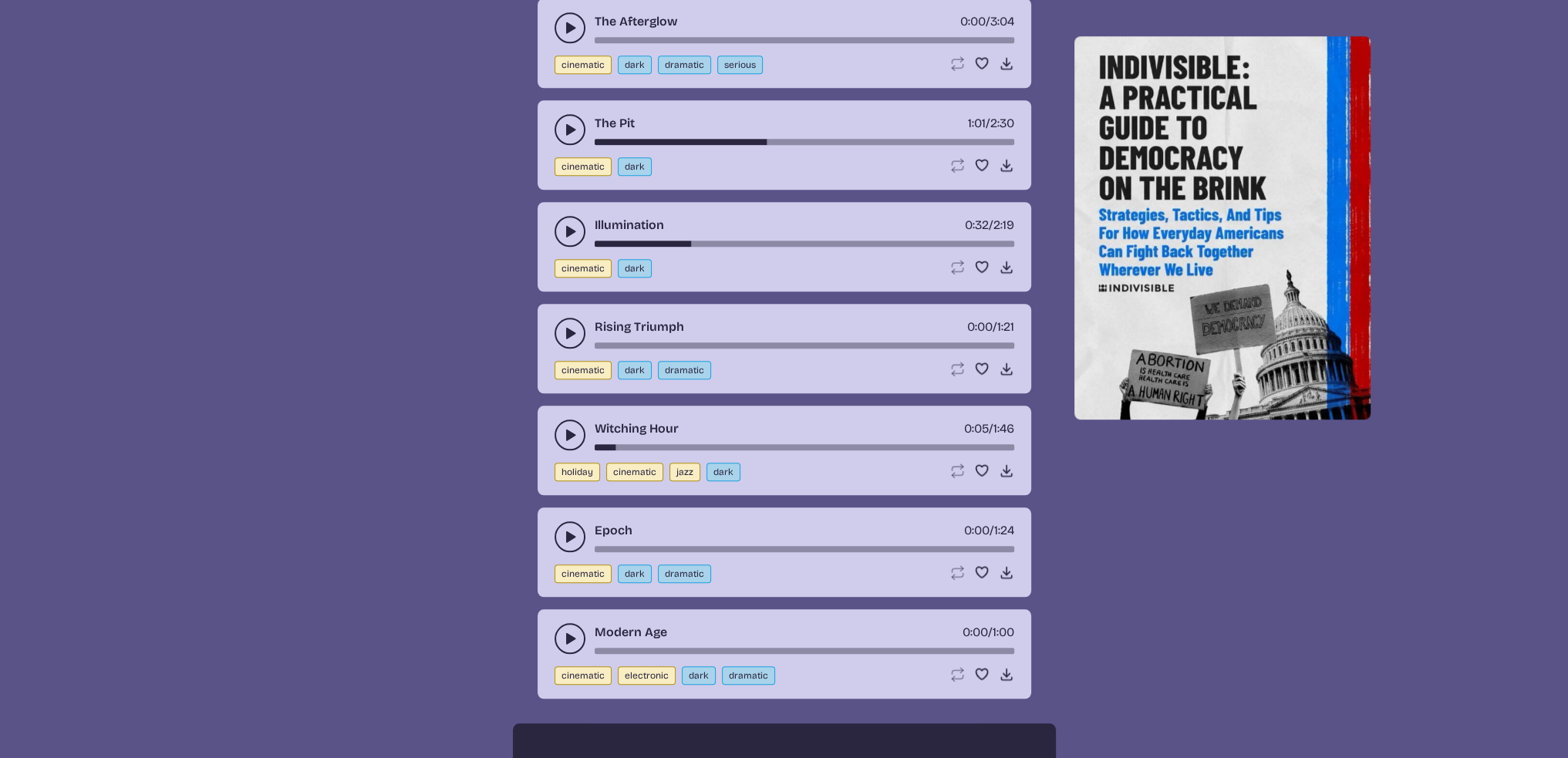
click at [567, 529] on use "play-pause toggle" at bounding box center [569, 536] width 15 height 15
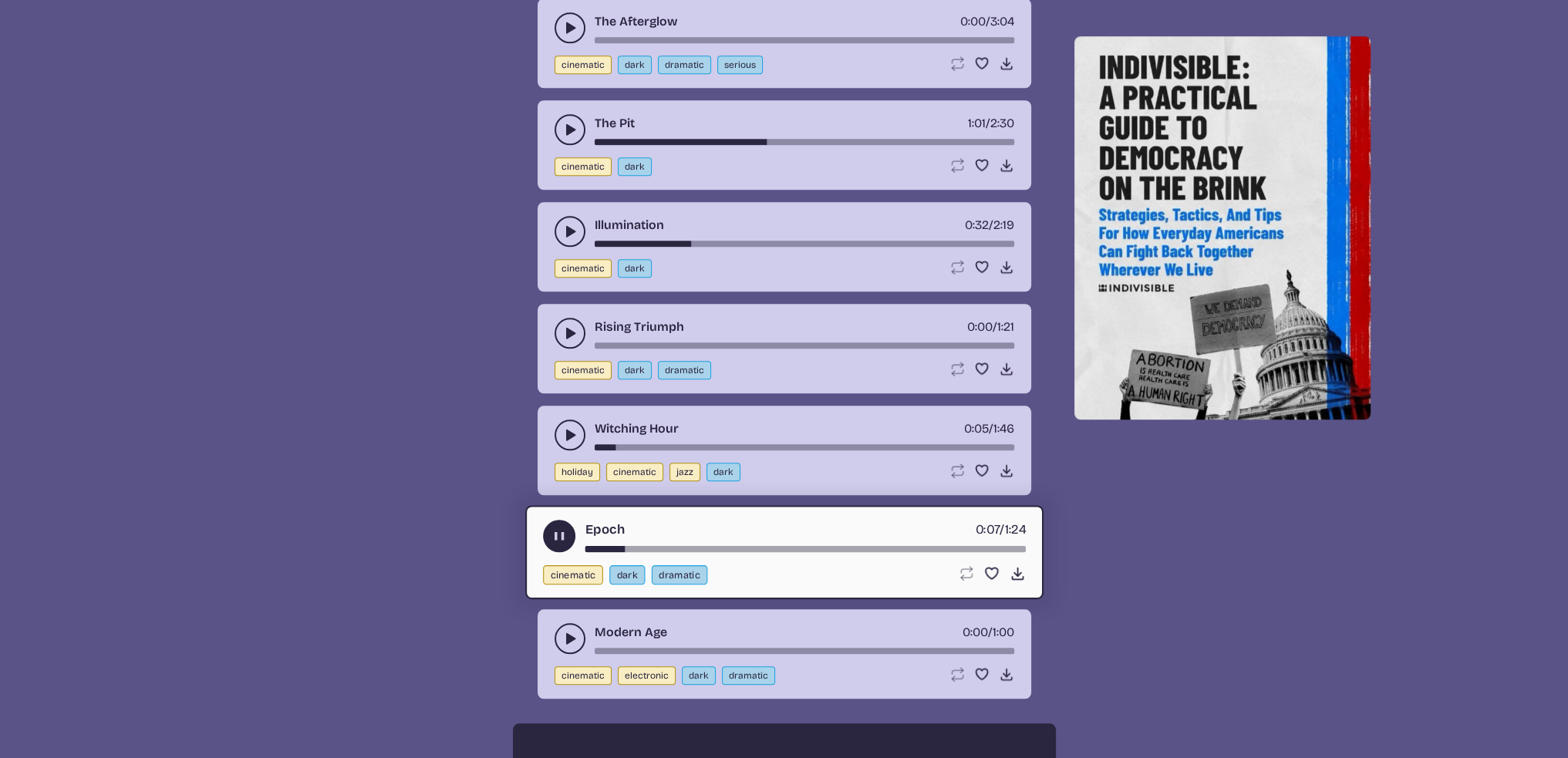
click at [727, 546] on div "song-time-bar" at bounding box center [805, 548] width 441 height 6
click at [561, 529] on use "play-pause toggle" at bounding box center [559, 536] width 16 height 16
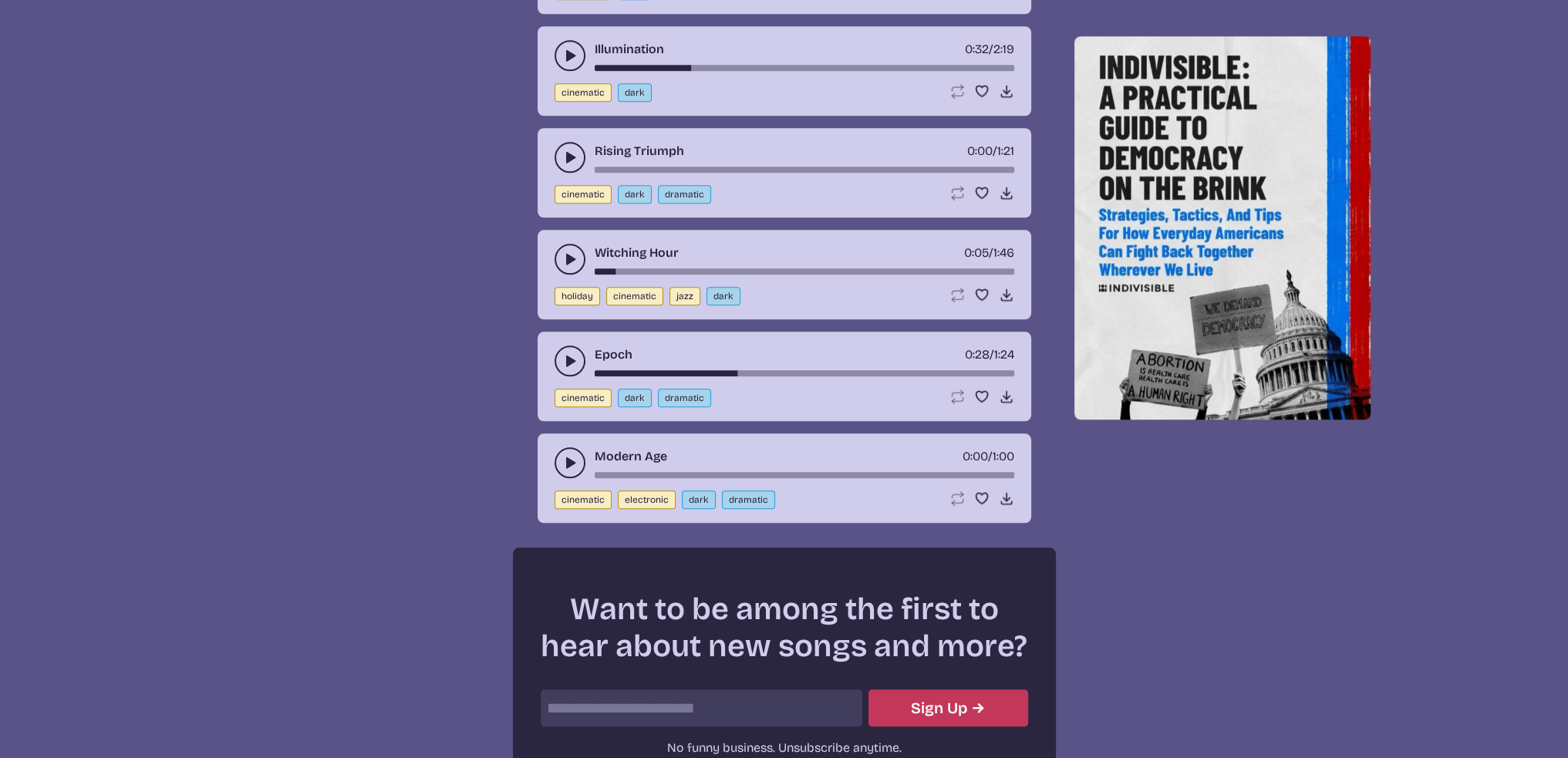
scroll to position [2236, 0]
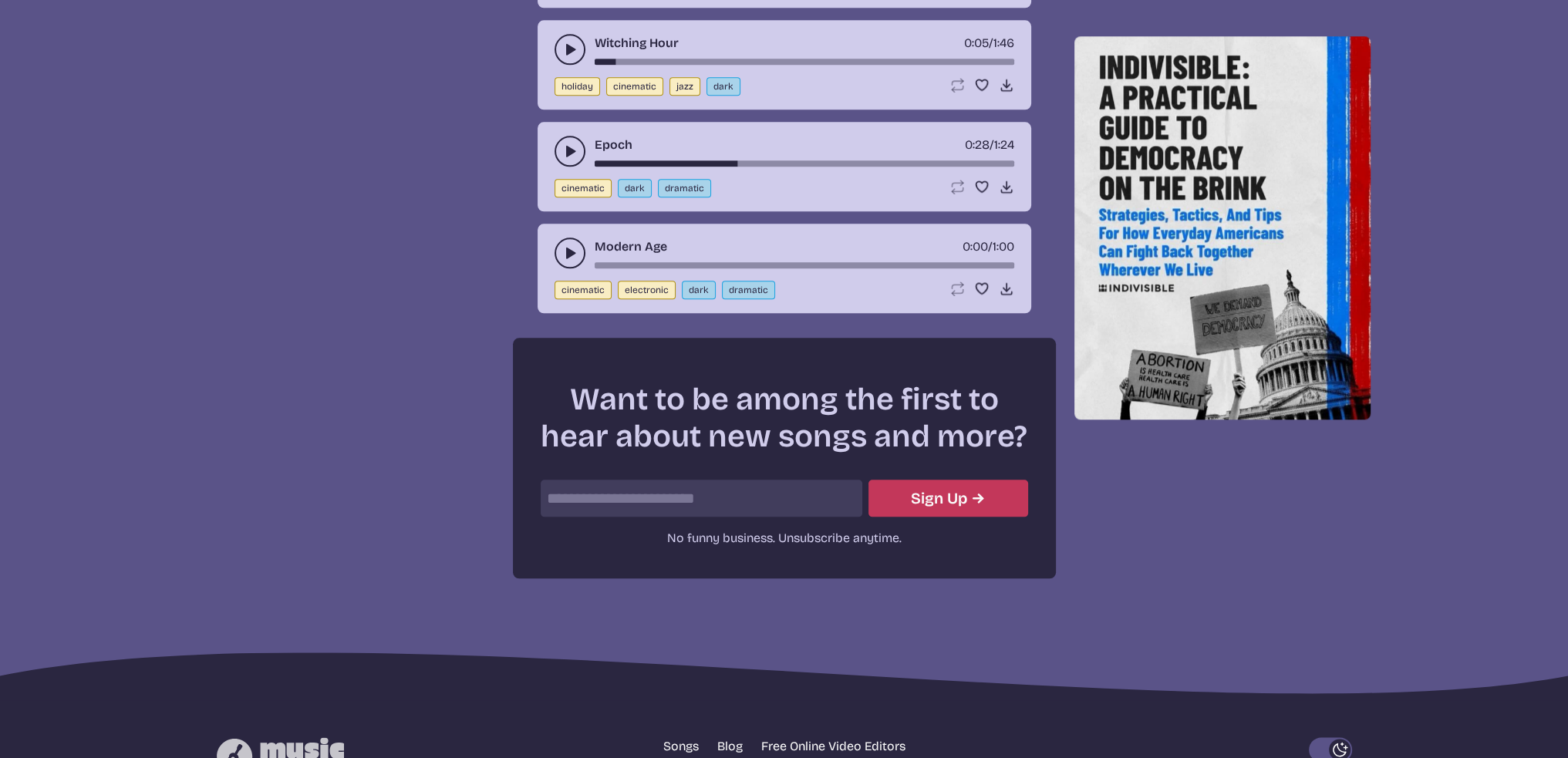
click at [568, 246] on icon "play-pause toggle" at bounding box center [569, 253] width 15 height 15
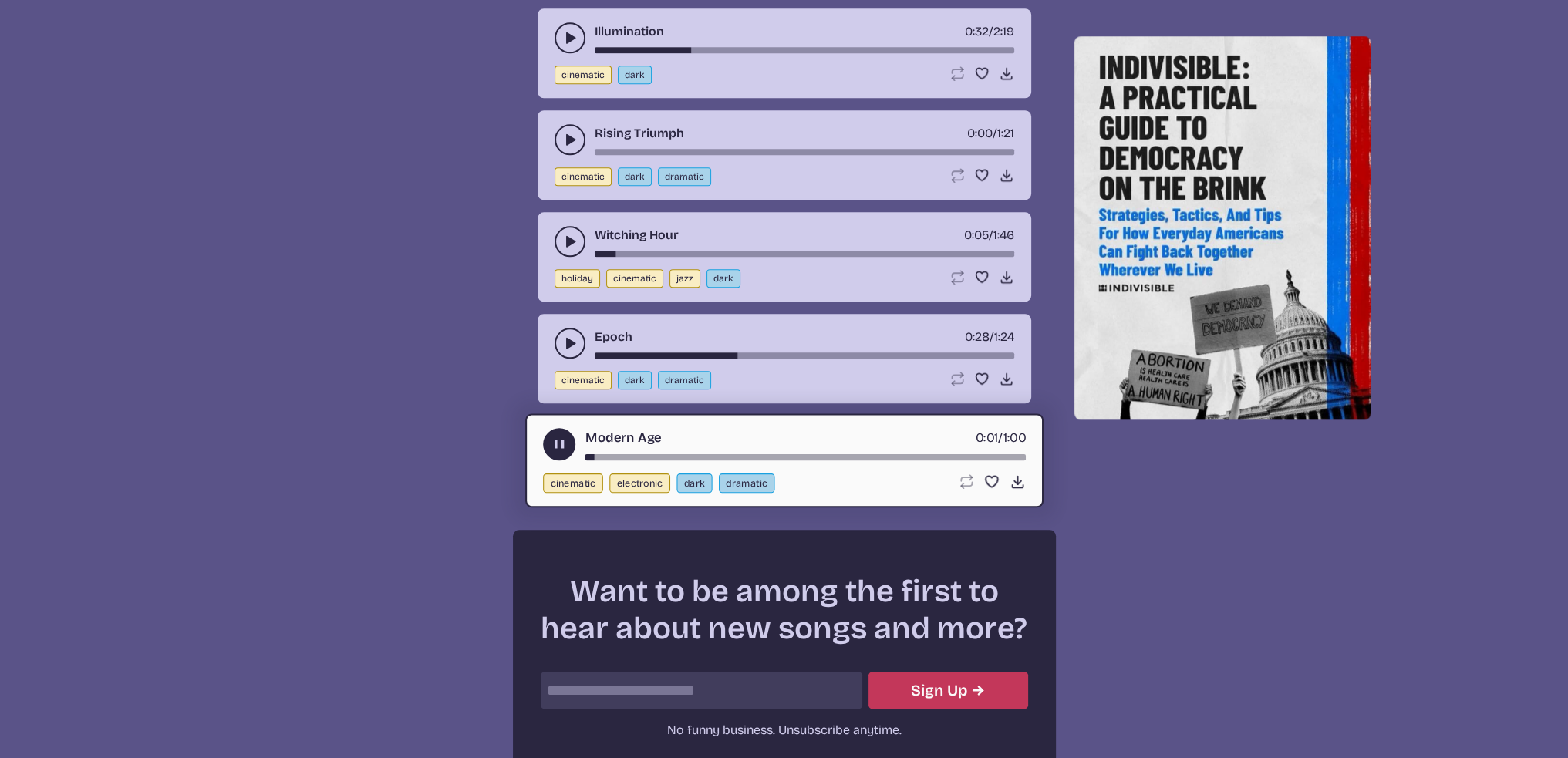
scroll to position [2005, 0]
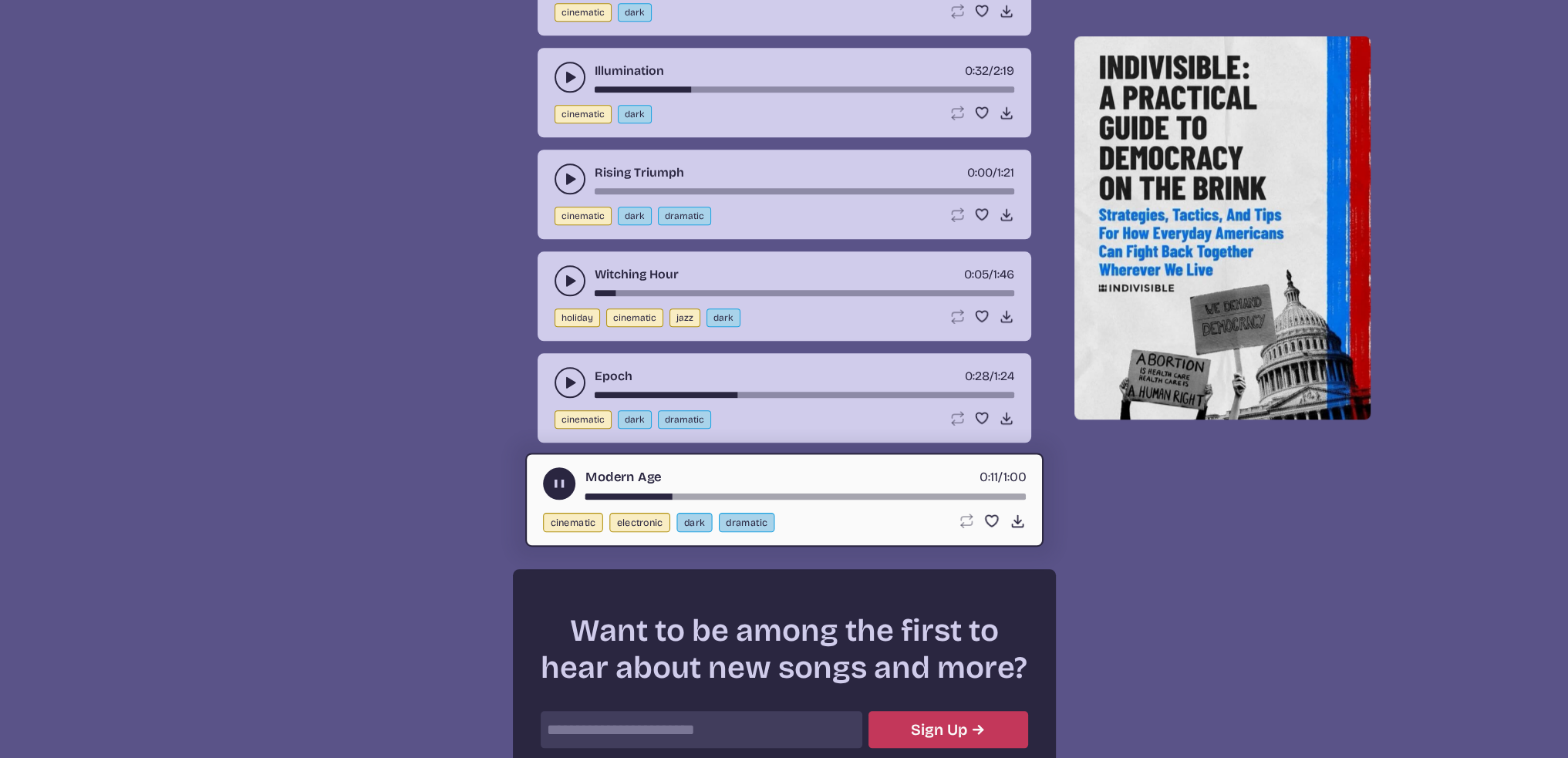
click at [557, 476] on use "play-pause toggle" at bounding box center [559, 484] width 16 height 16
